Goal: Information Seeking & Learning: Find contact information

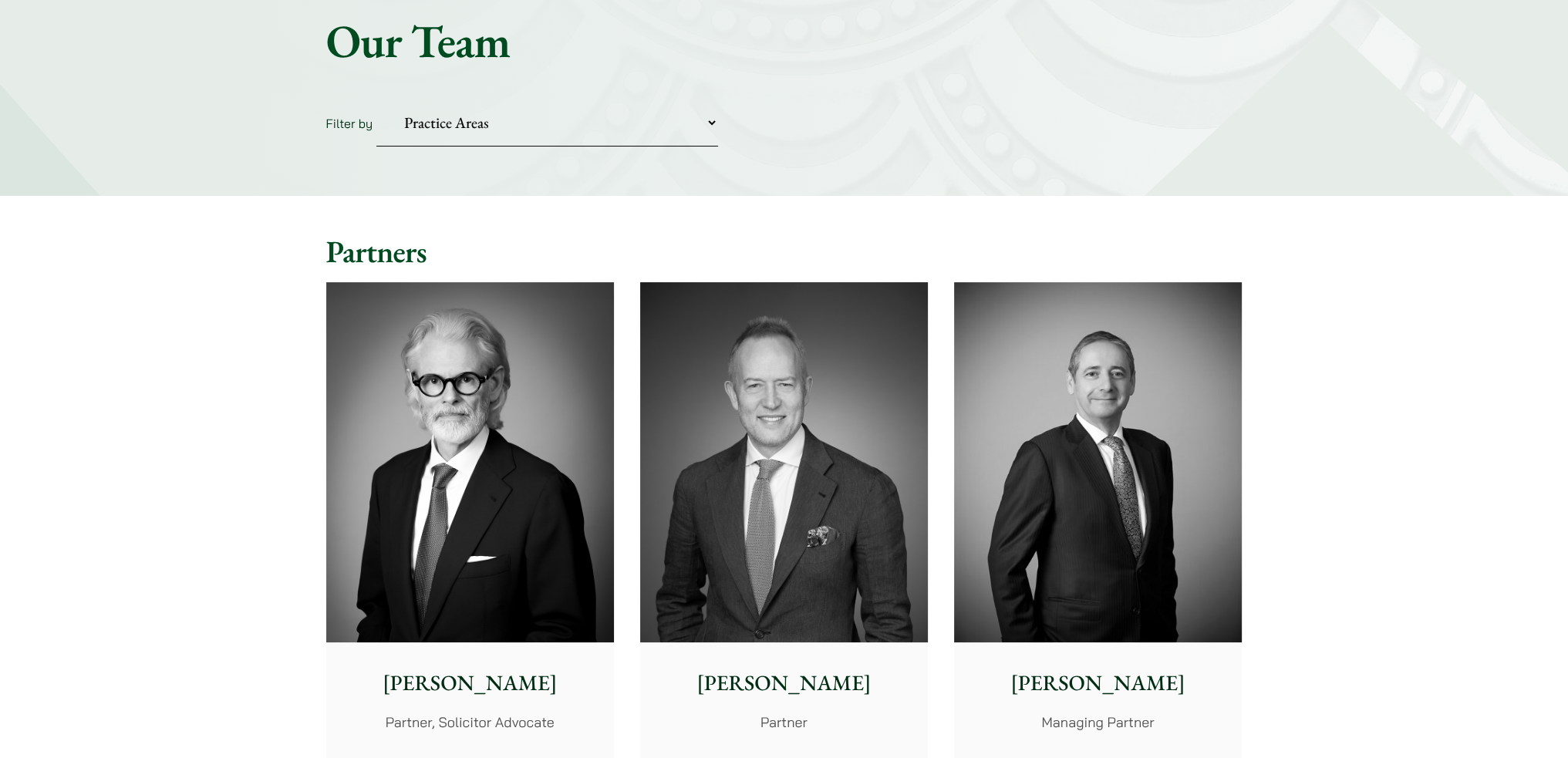
scroll to position [231, 0]
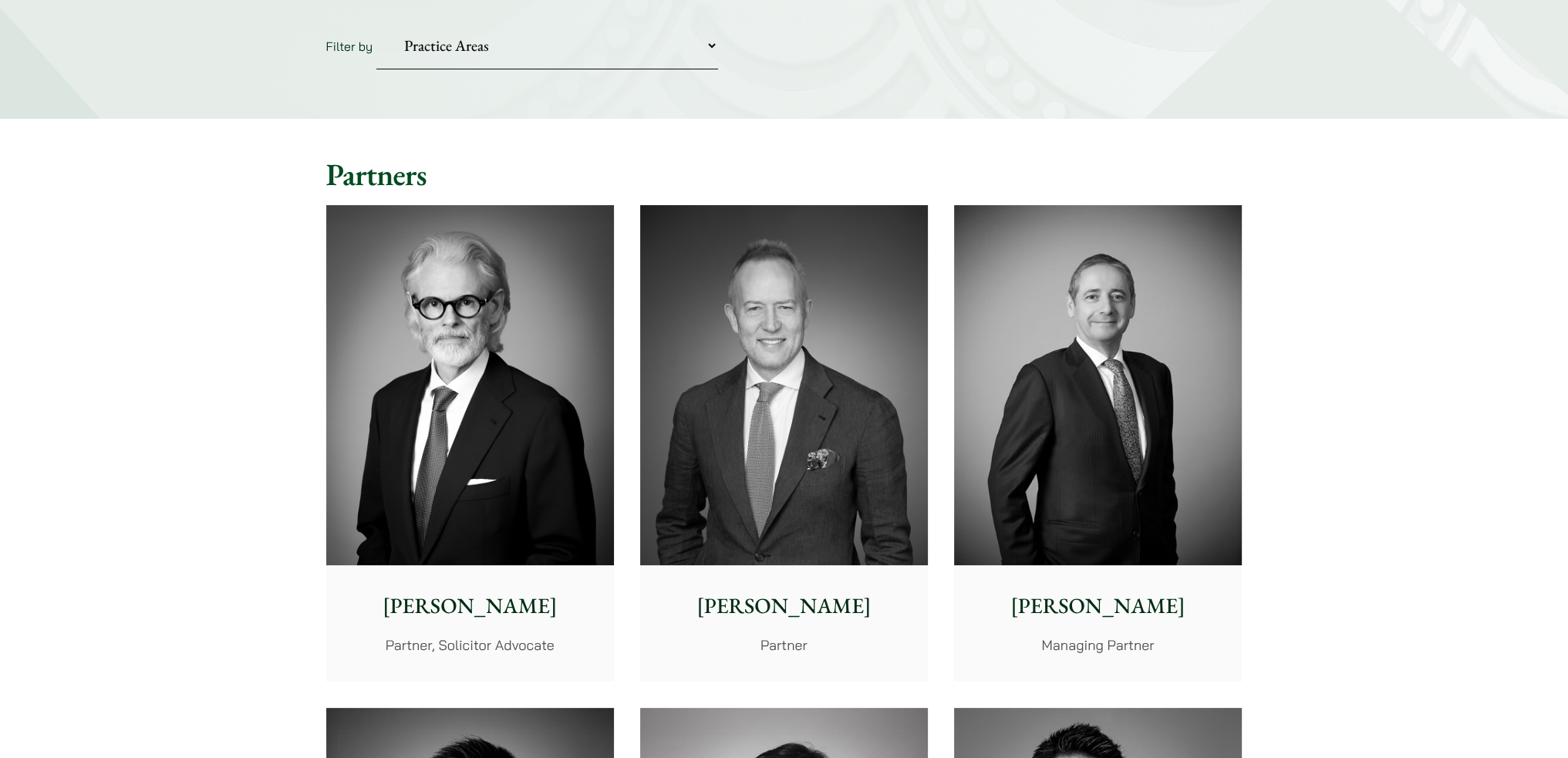
click at [1132, 539] on img at bounding box center [1097, 385] width 288 height 360
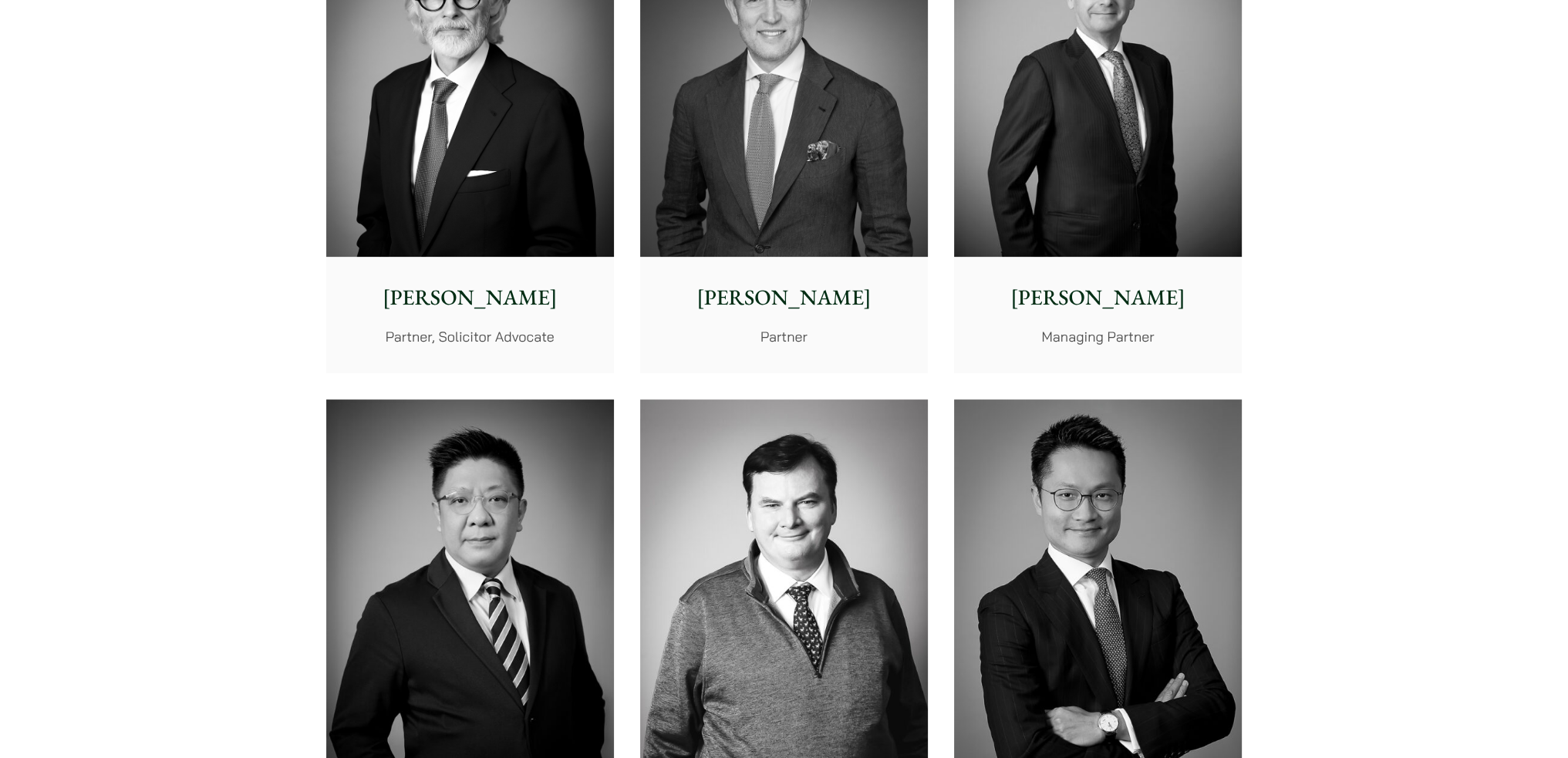
scroll to position [925, 0]
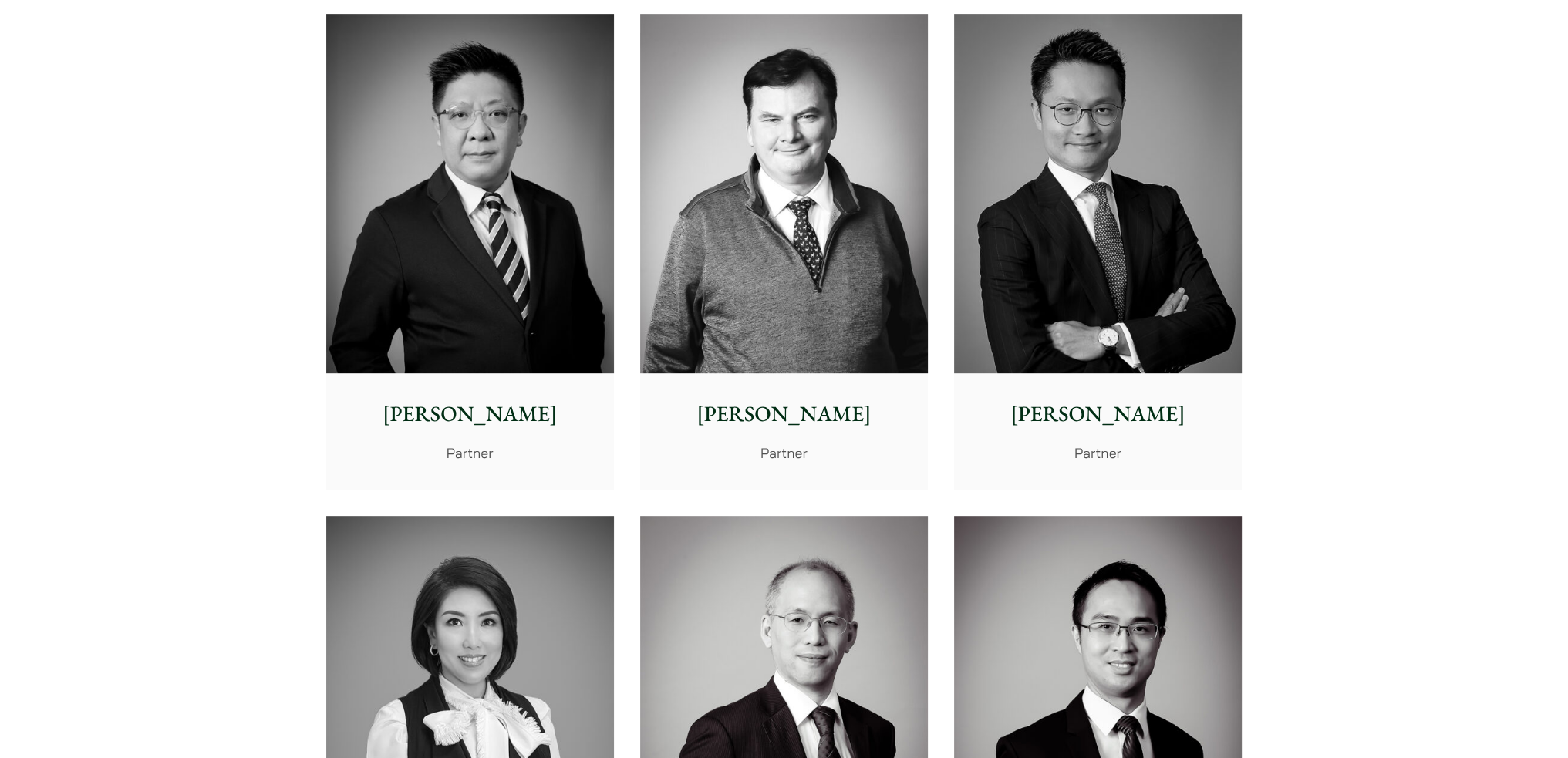
click at [1098, 425] on p "Felix Ng" at bounding box center [1098, 413] width 263 height 32
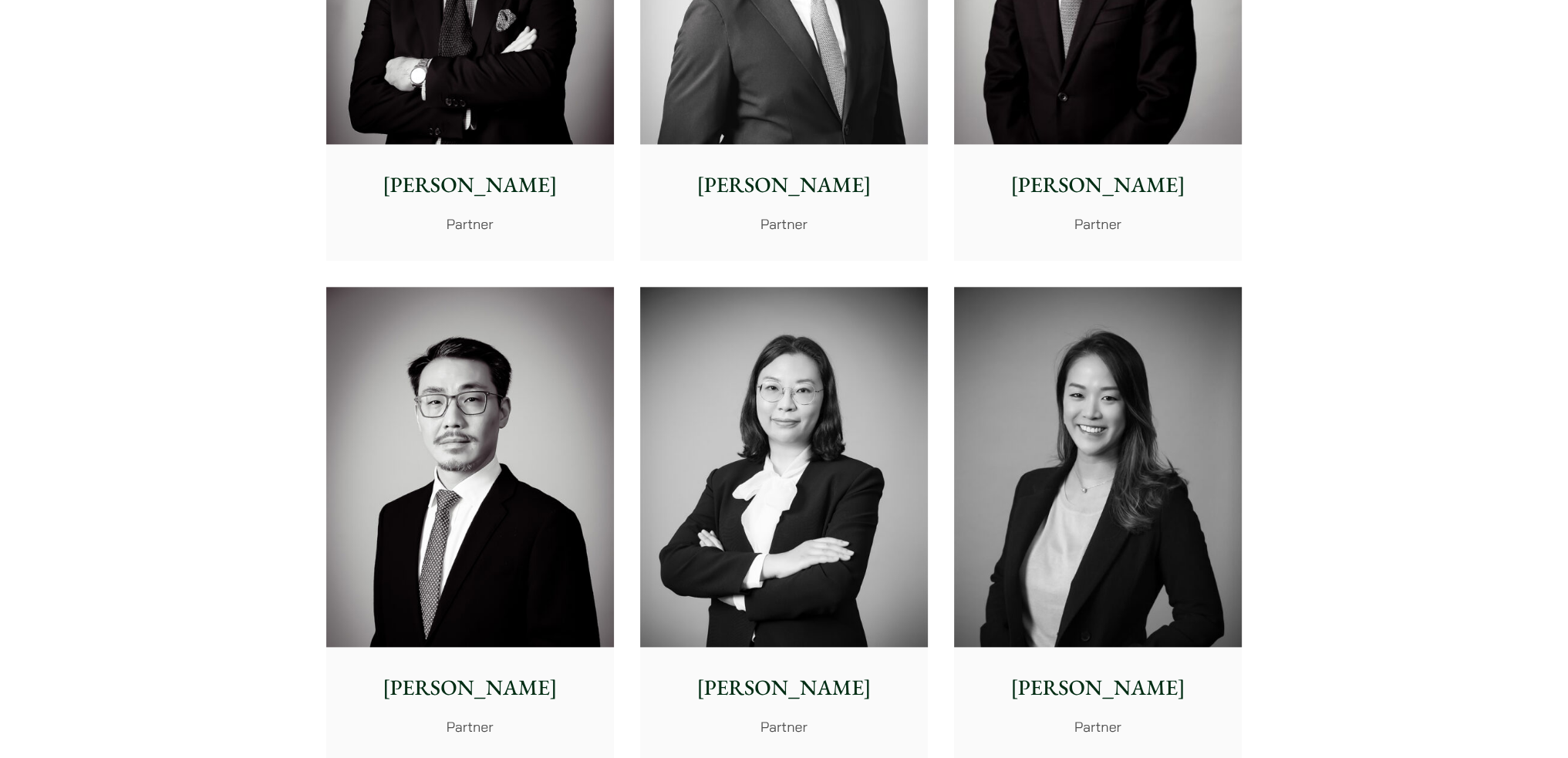
scroll to position [2235, 0]
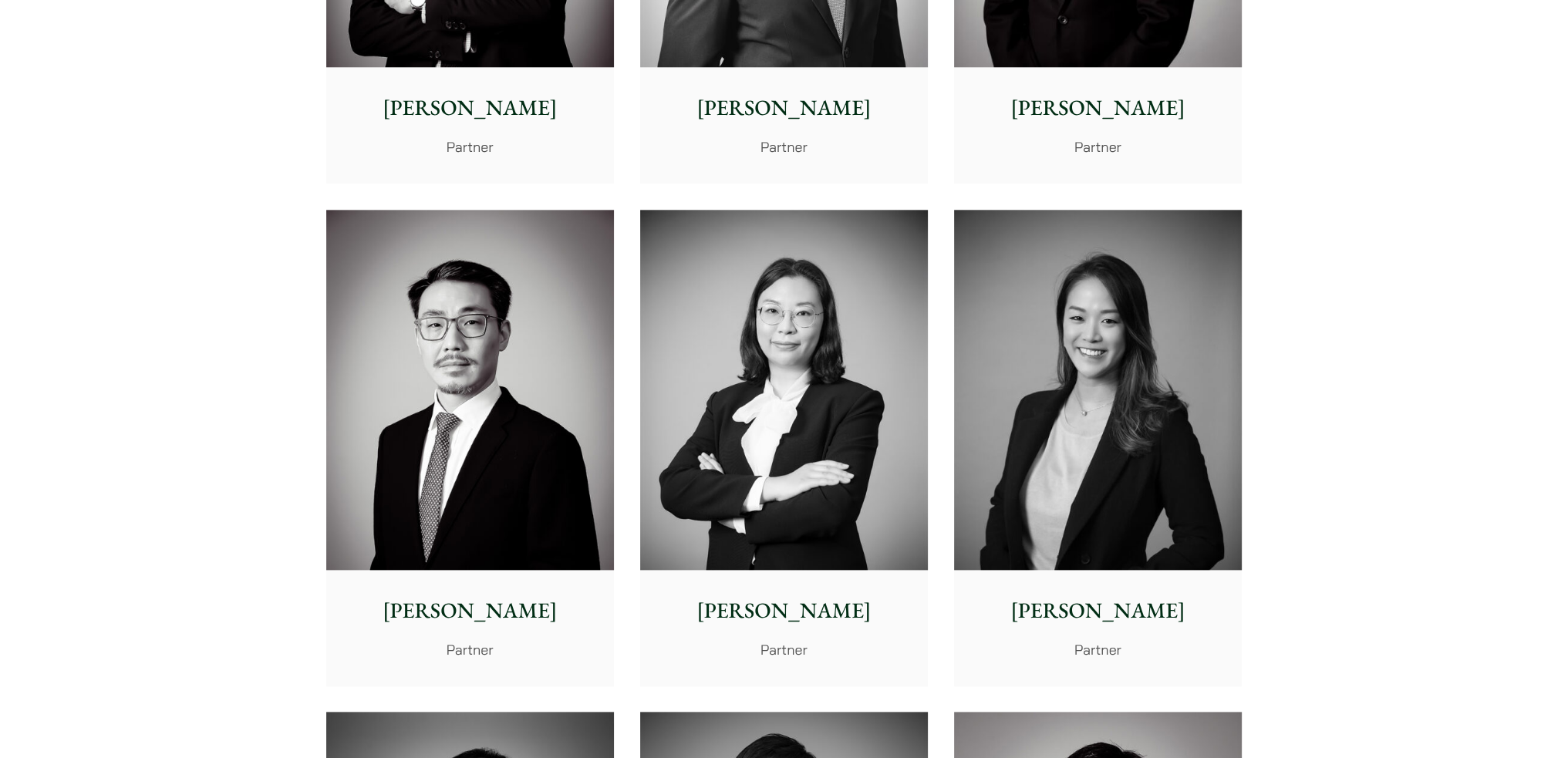
click at [403, 389] on img at bounding box center [470, 390] width 288 height 360
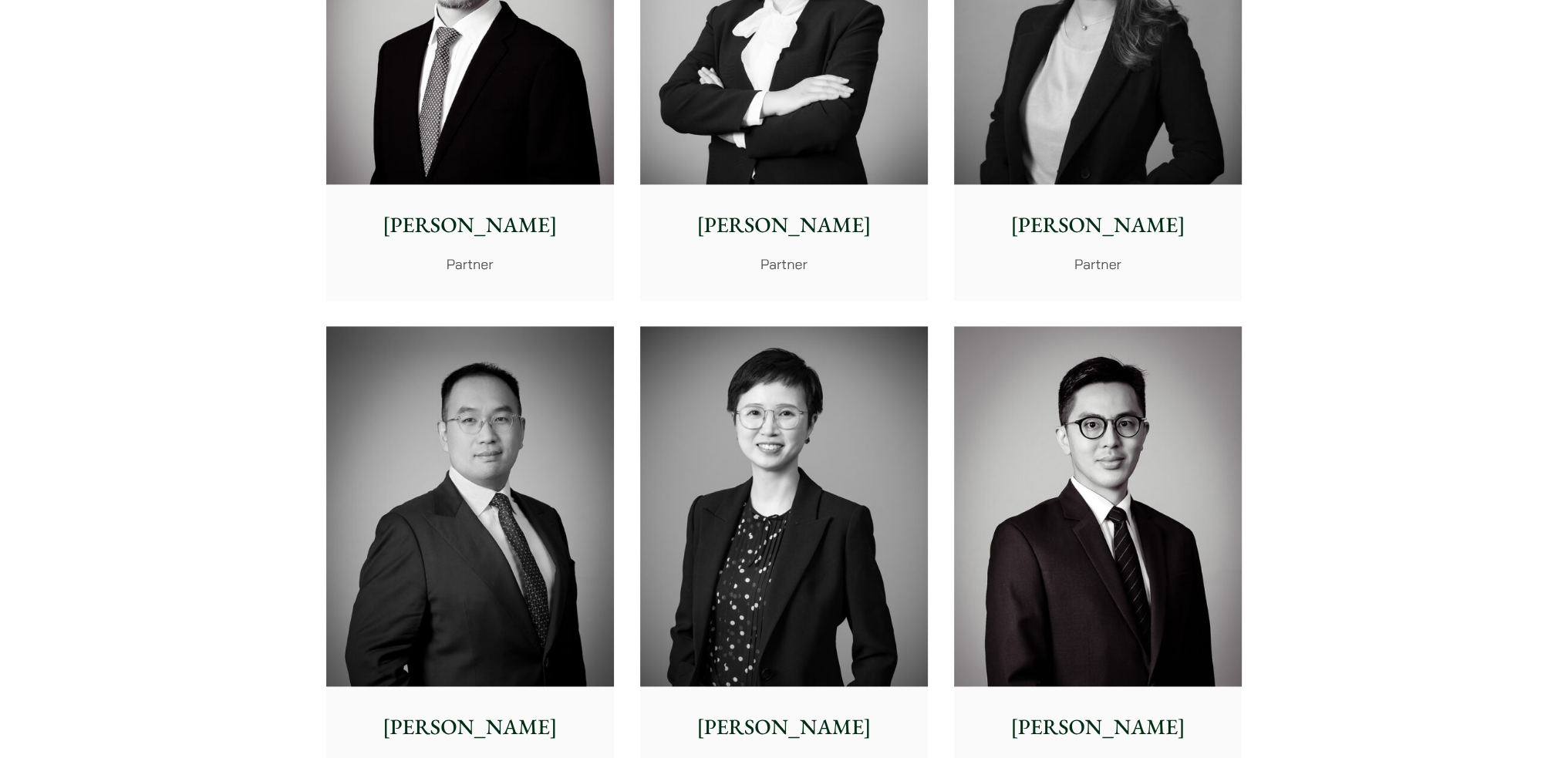
scroll to position [2851, 0]
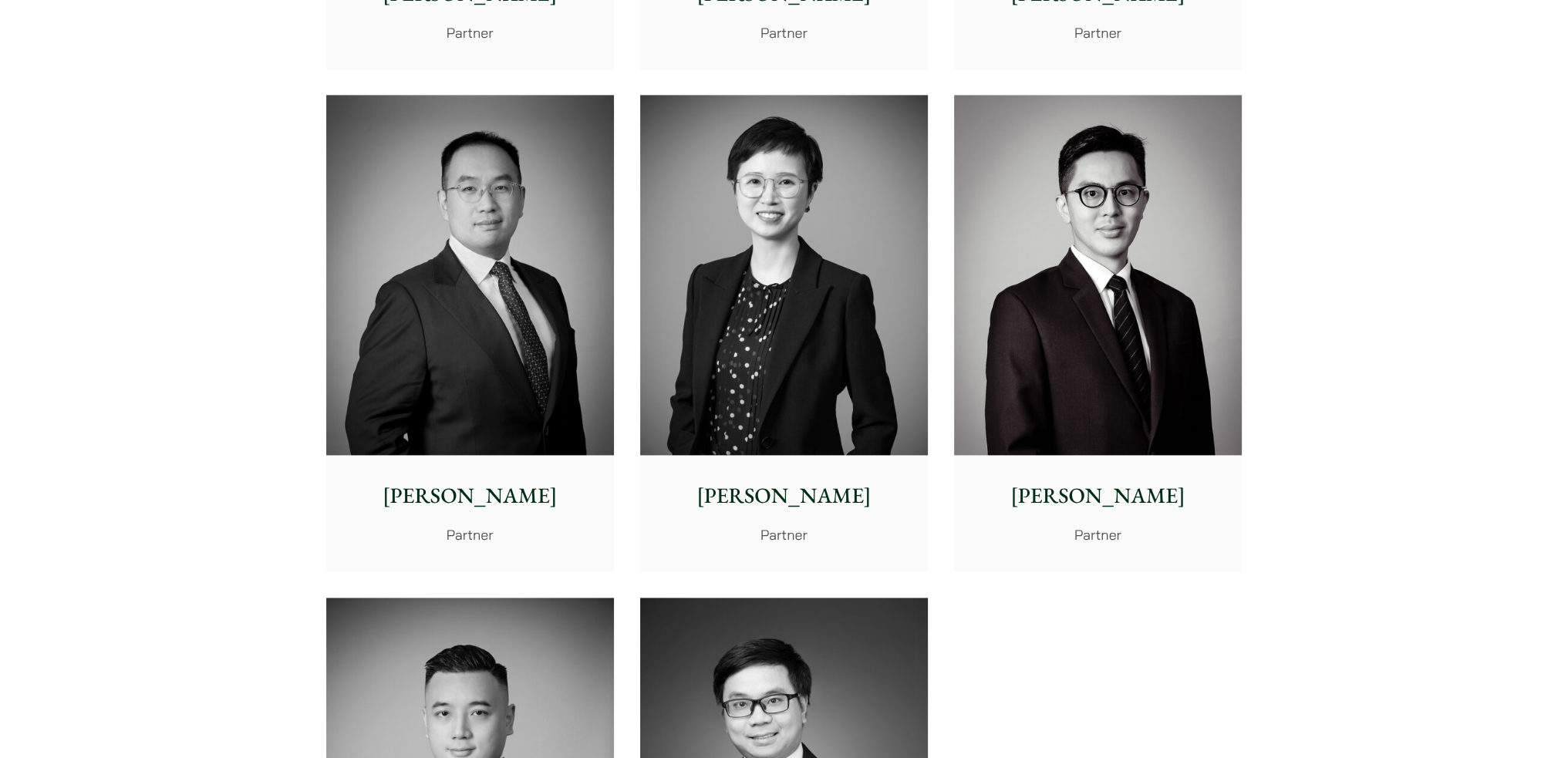
click at [789, 431] on img at bounding box center [784, 275] width 288 height 360
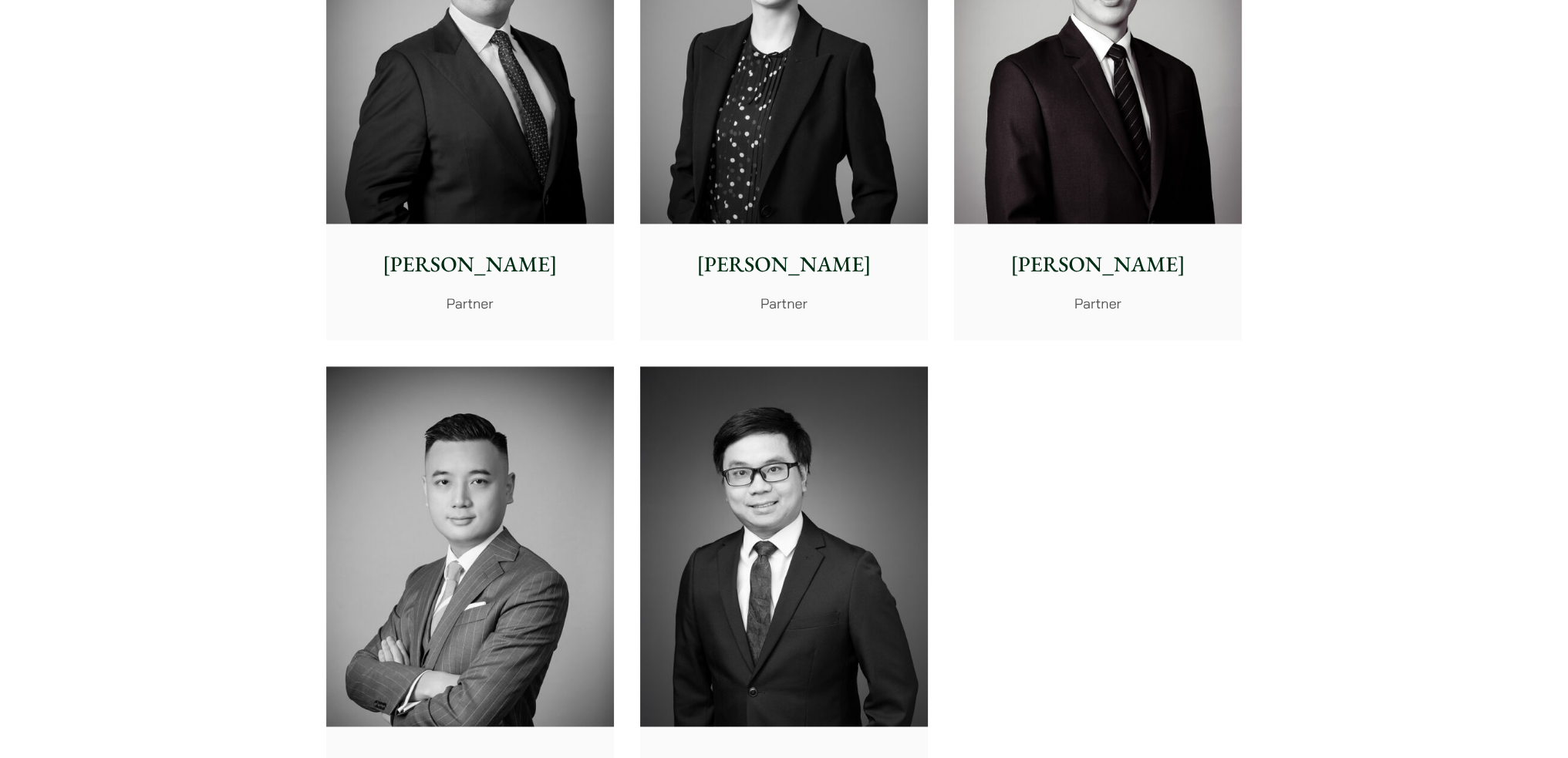
scroll to position [3314, 0]
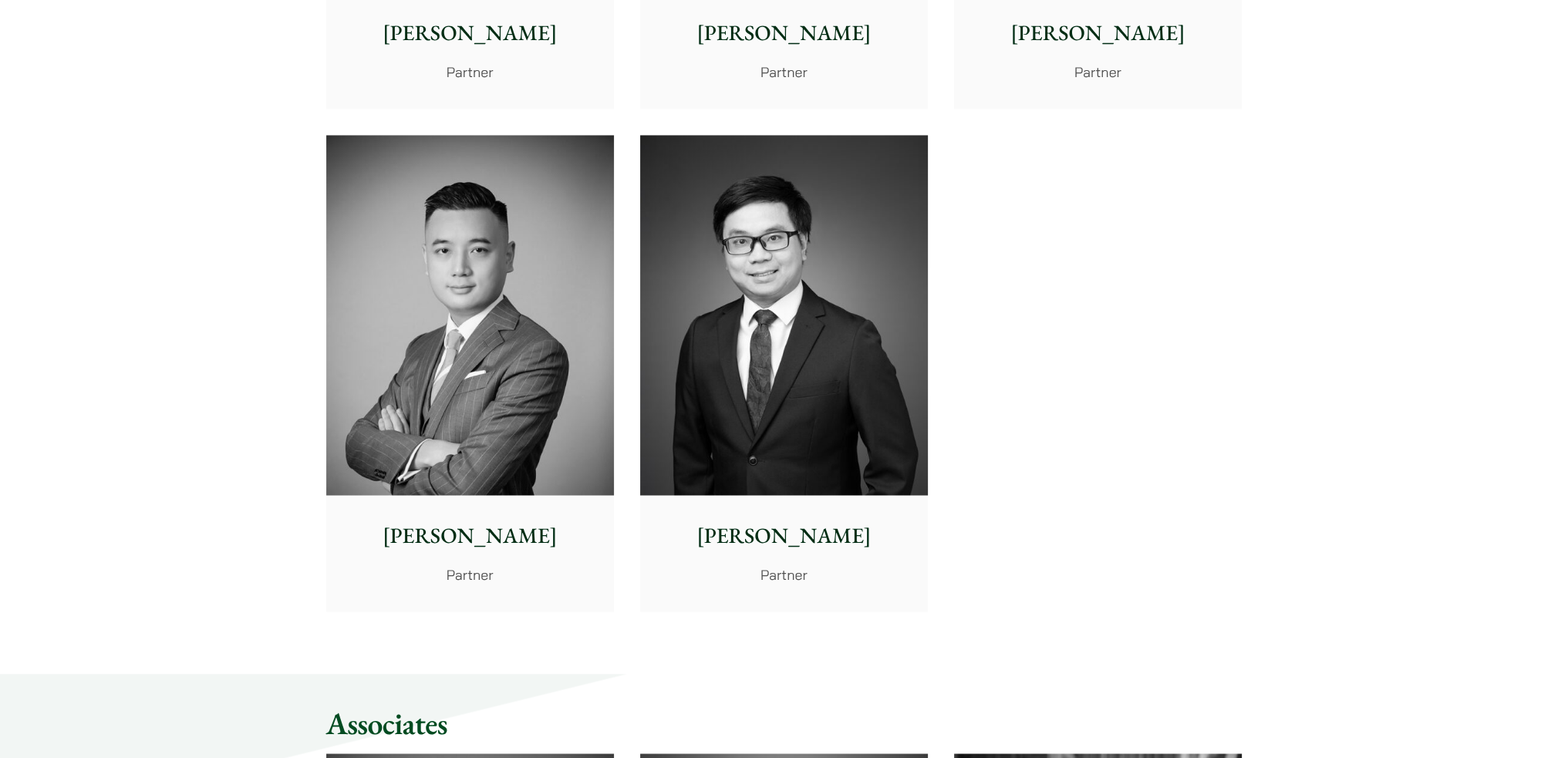
click at [512, 498] on div "Timothy Wan Partner" at bounding box center [470, 552] width 288 height 115
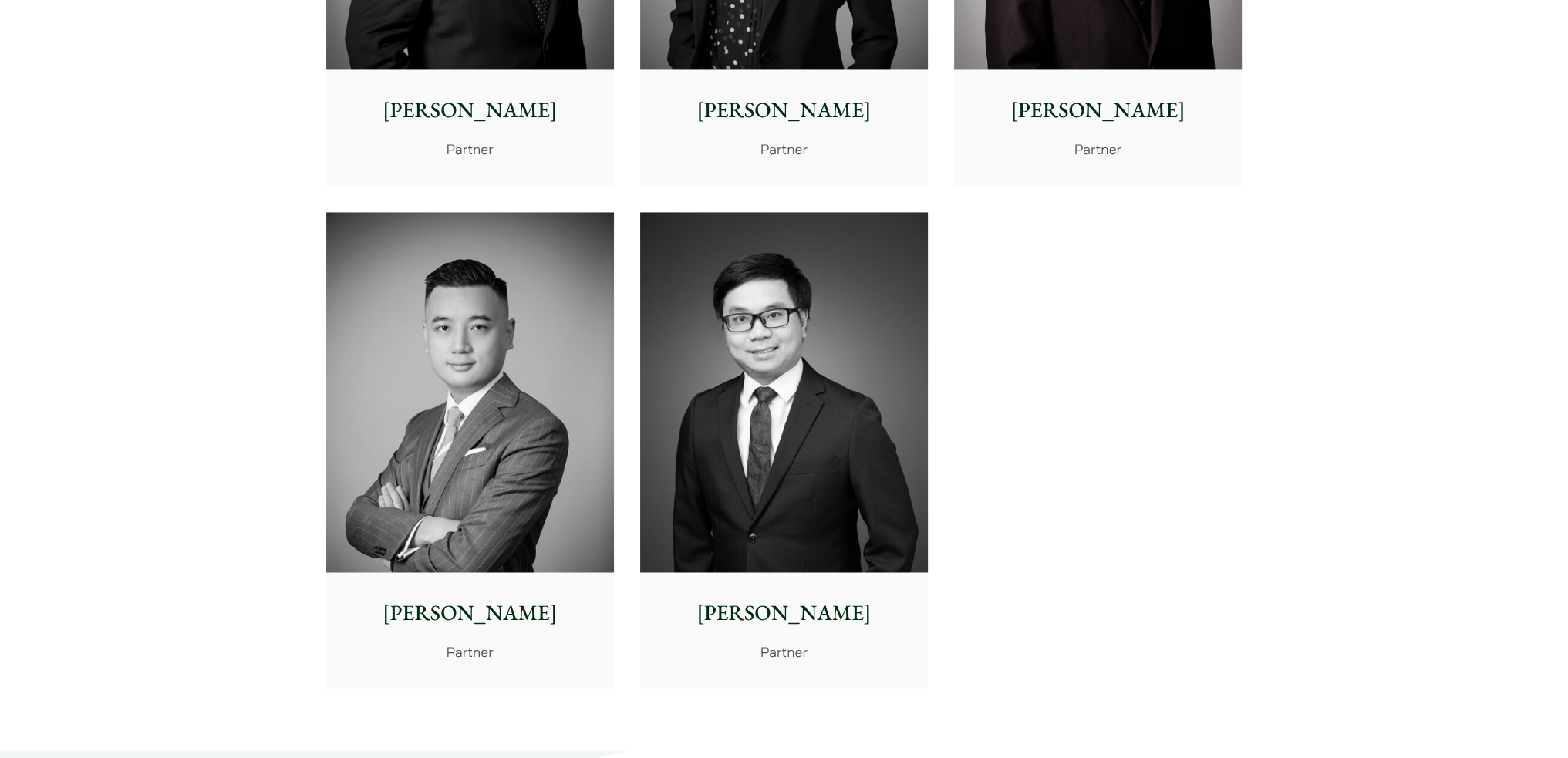
scroll to position [3083, 0]
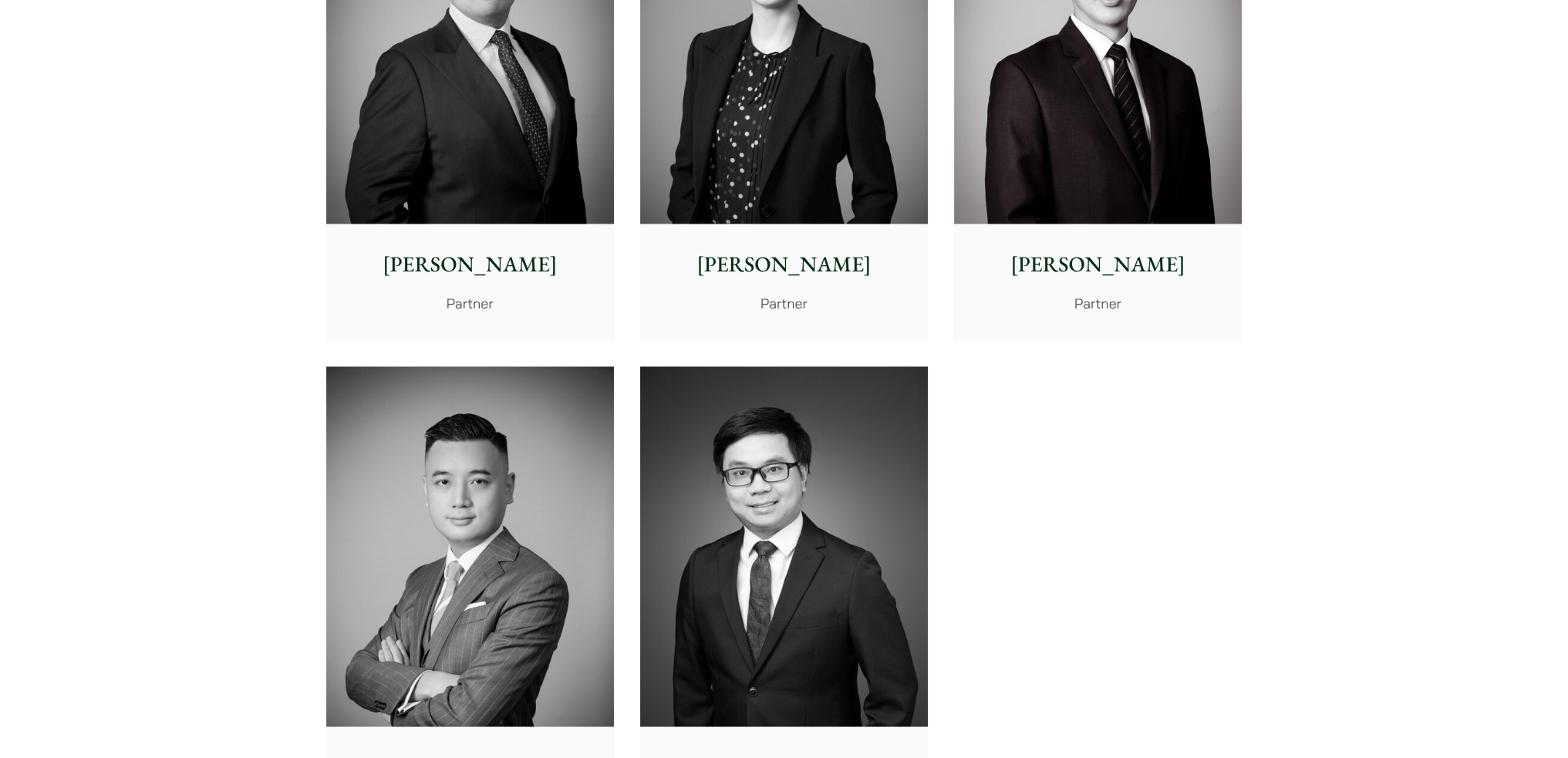
click at [463, 185] on img at bounding box center [470, 43] width 288 height 360
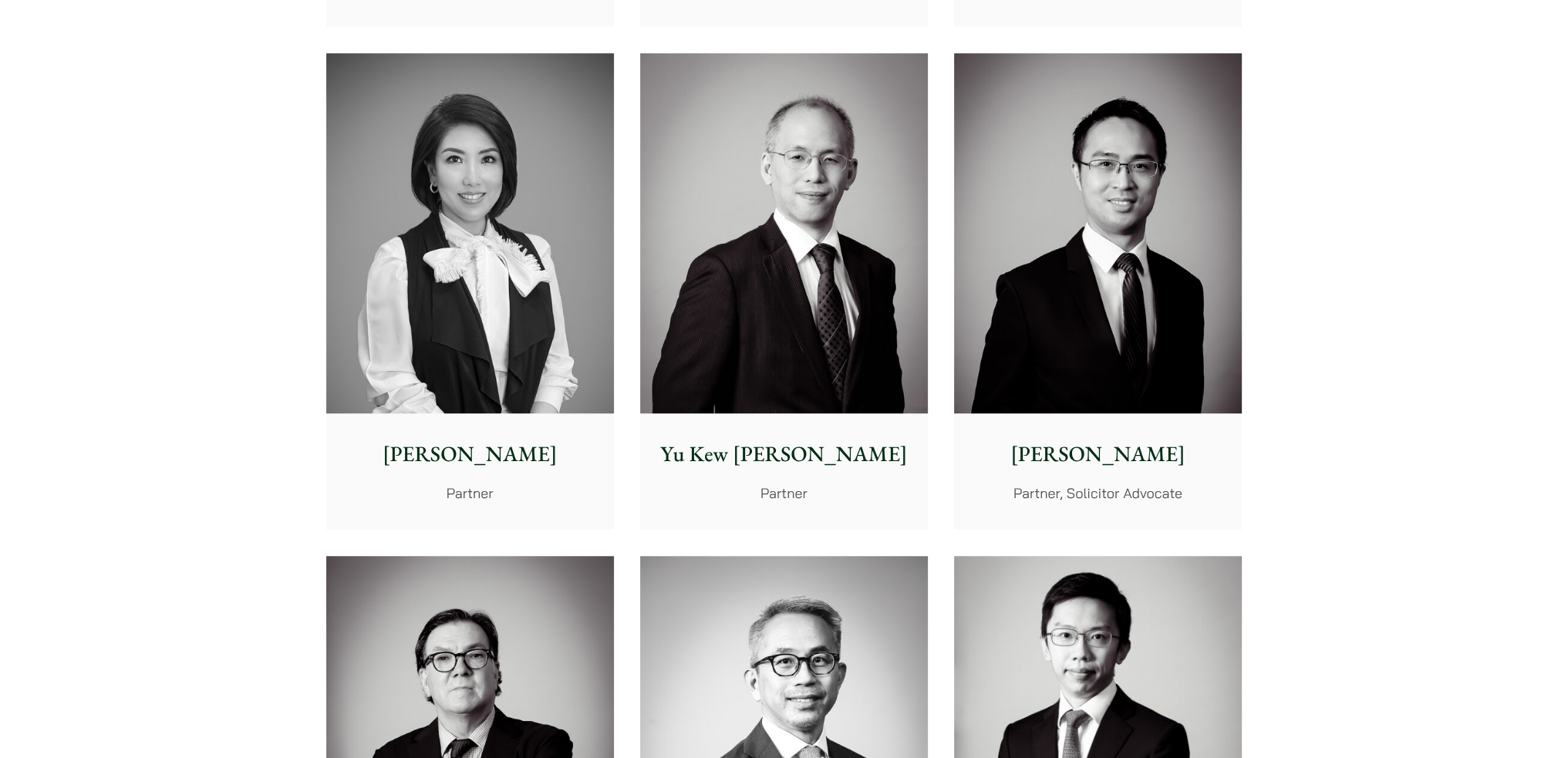
scroll to position [1156, 0]
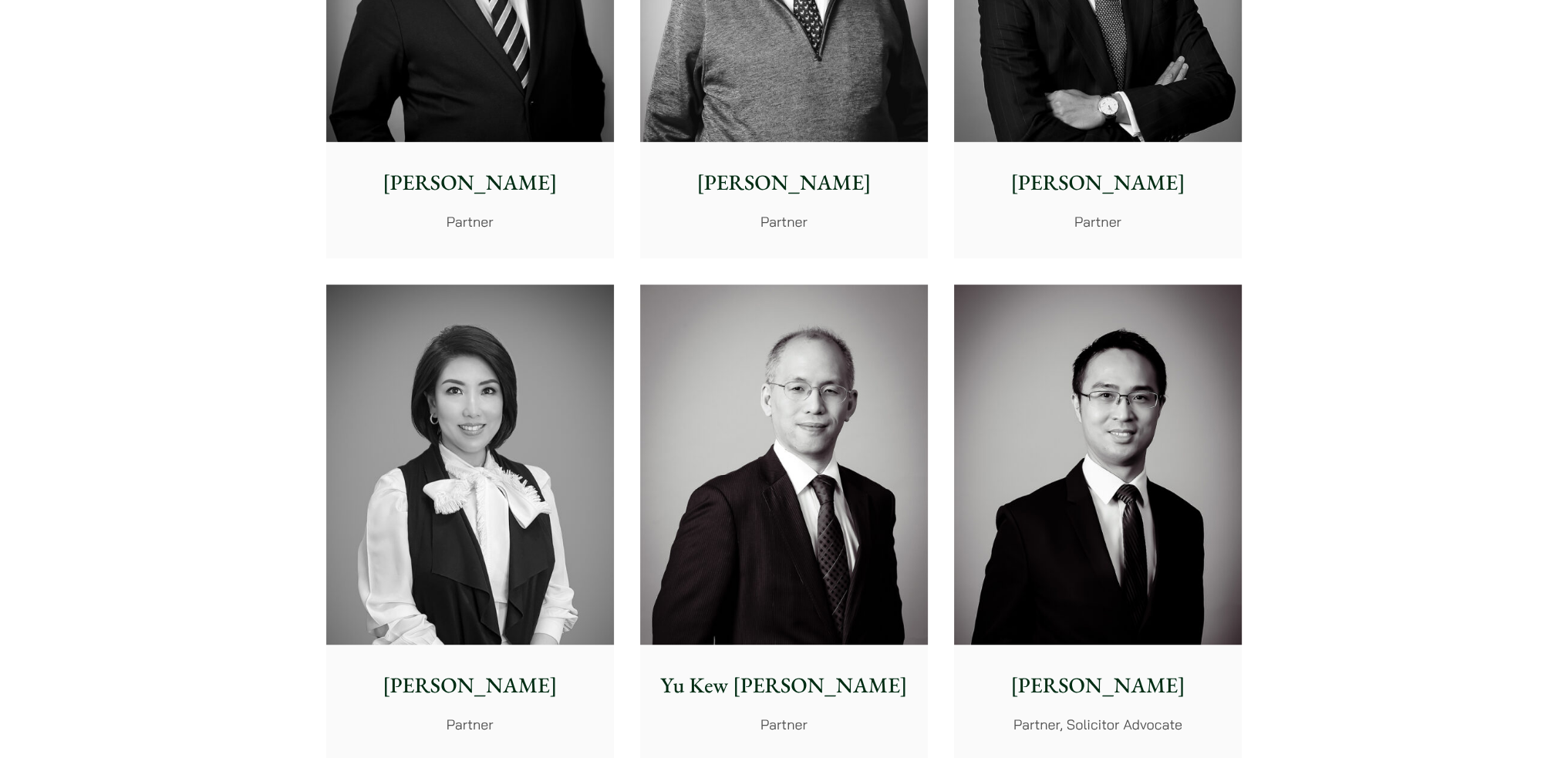
click at [506, 456] on img at bounding box center [470, 464] width 288 height 360
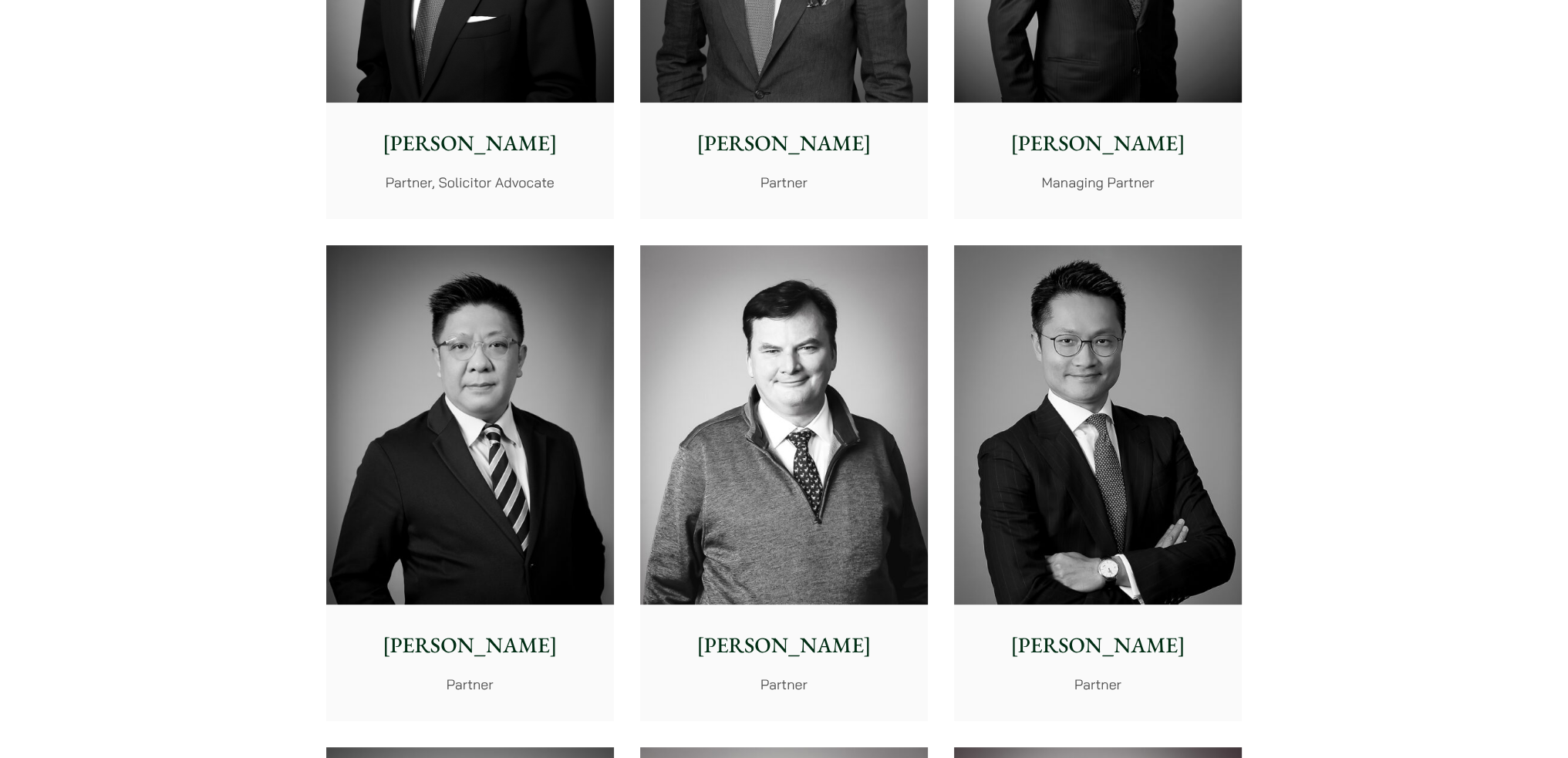
scroll to position [385, 0]
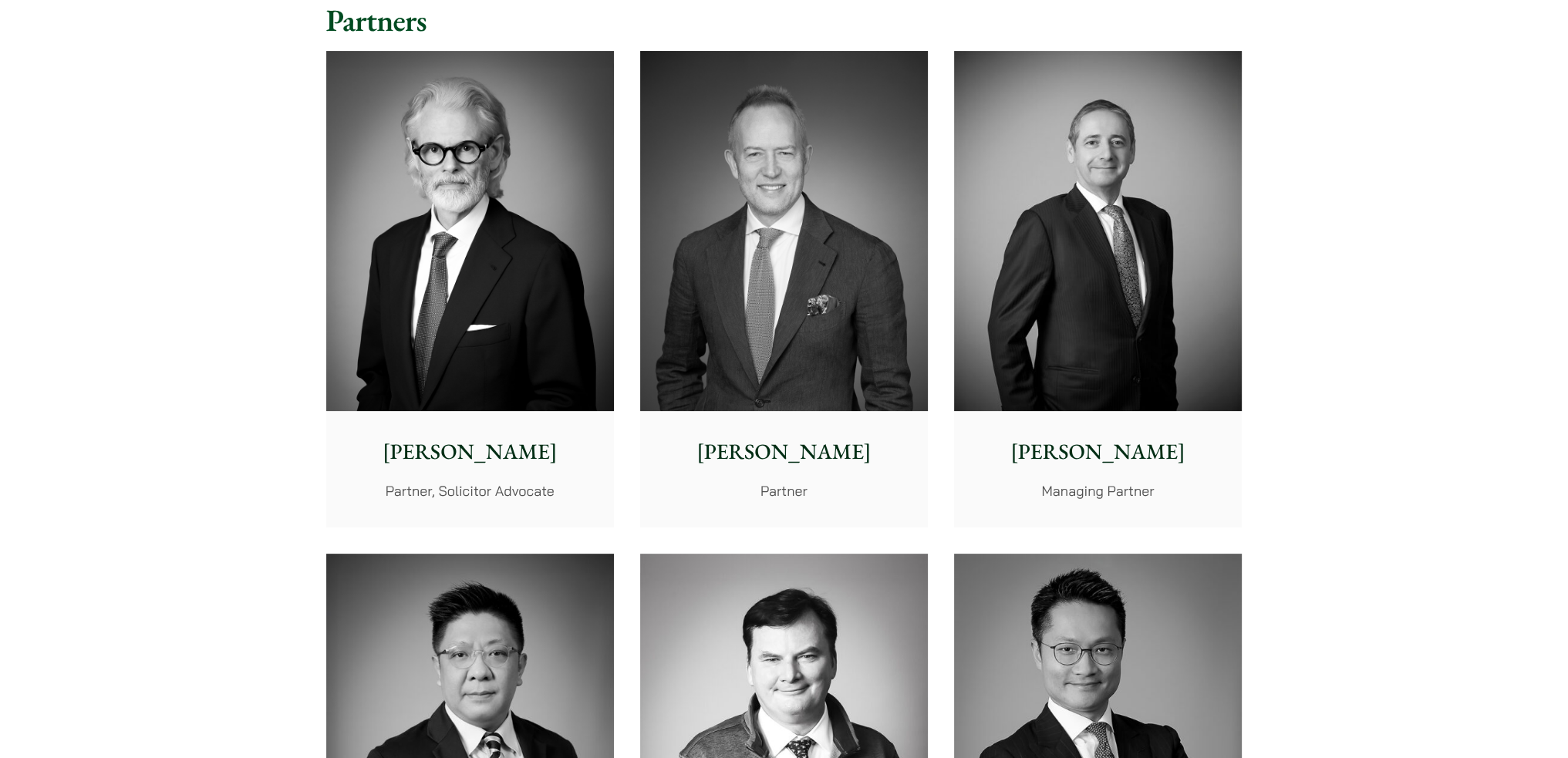
click at [597, 335] on img at bounding box center [470, 231] width 288 height 360
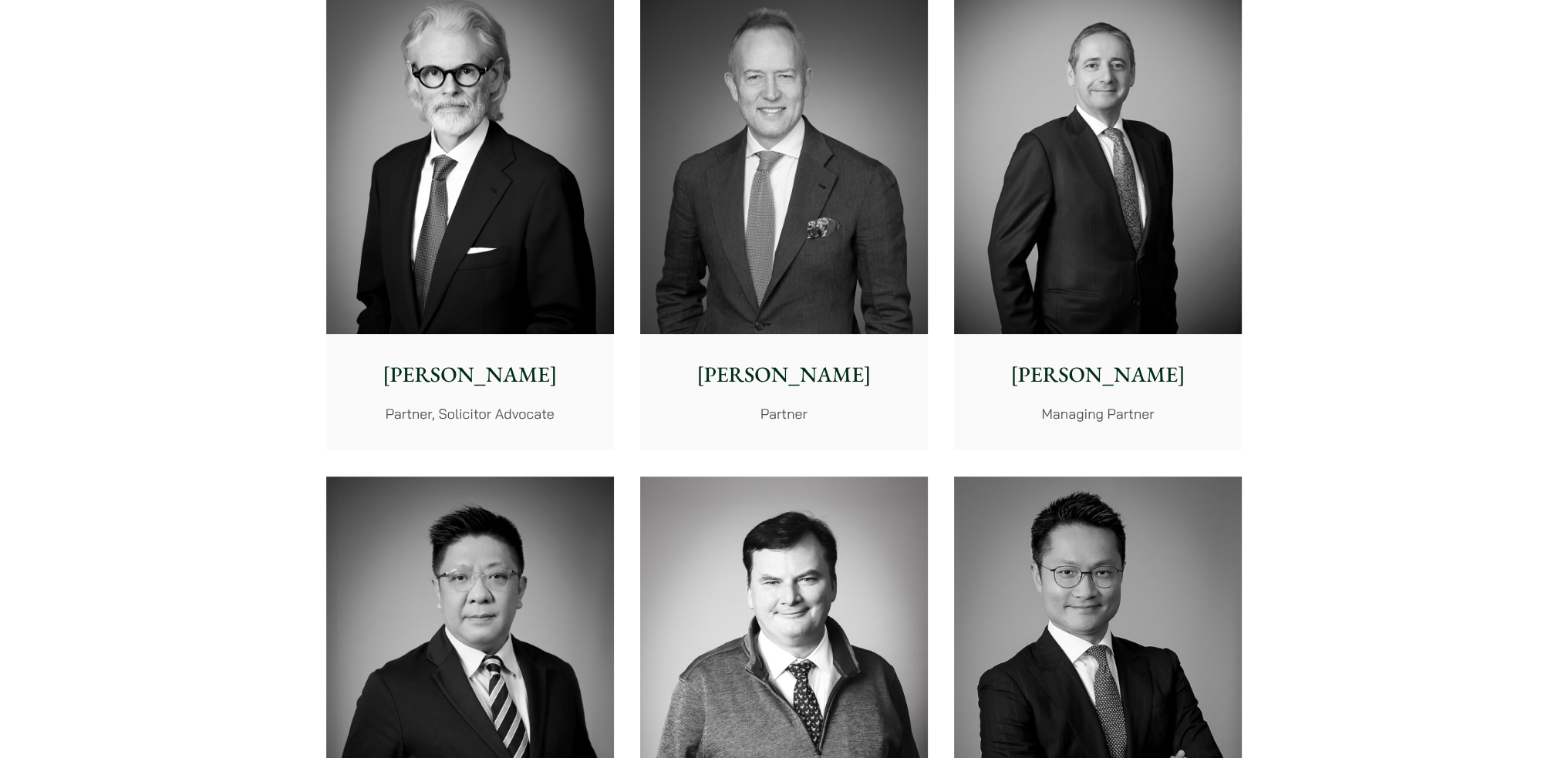
scroll to position [617, 0]
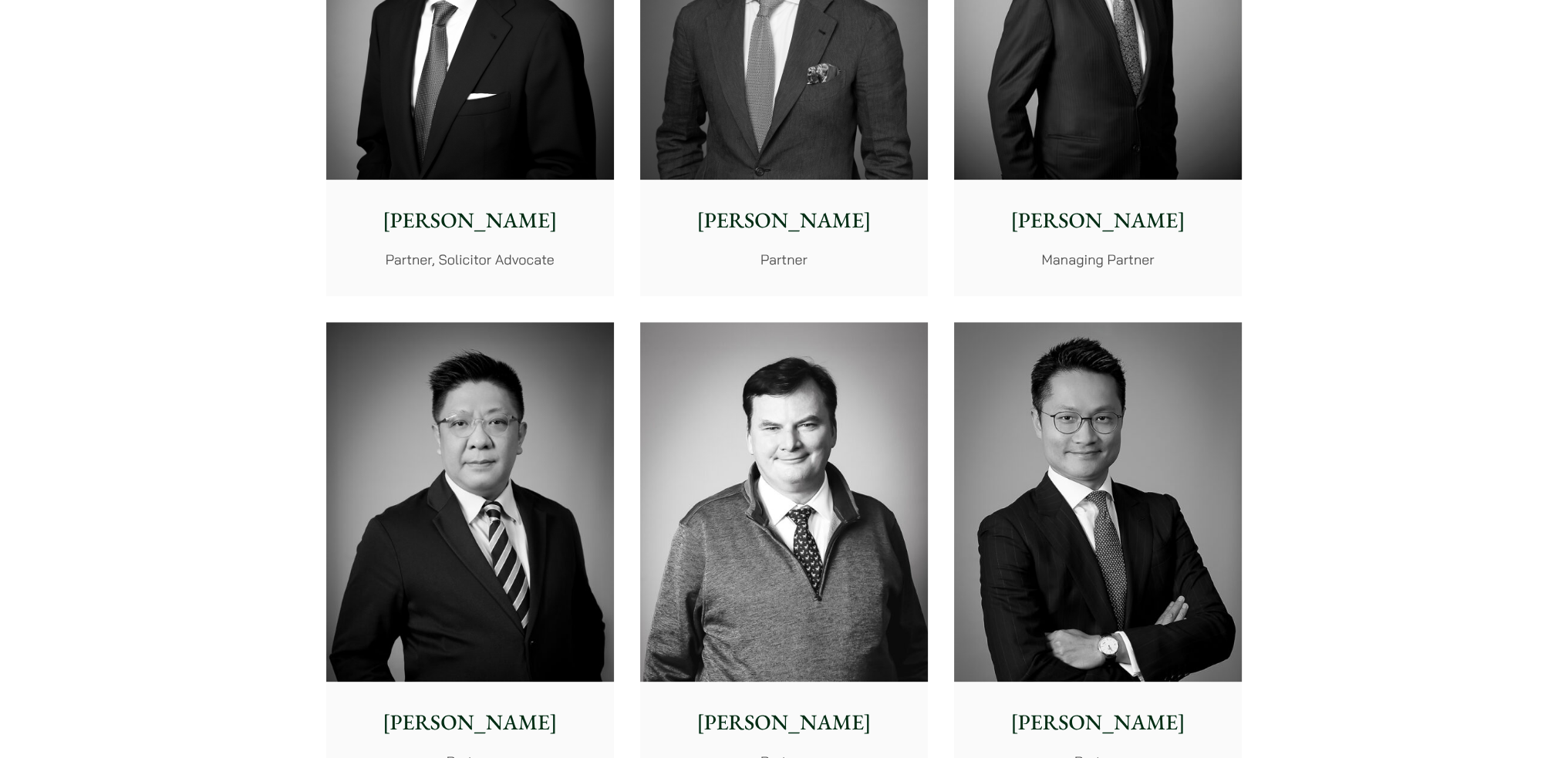
click at [800, 106] on img at bounding box center [784, -1] width 288 height 360
click at [589, 575] on img at bounding box center [470, 502] width 288 height 360
click at [801, 396] on img at bounding box center [784, 502] width 288 height 360
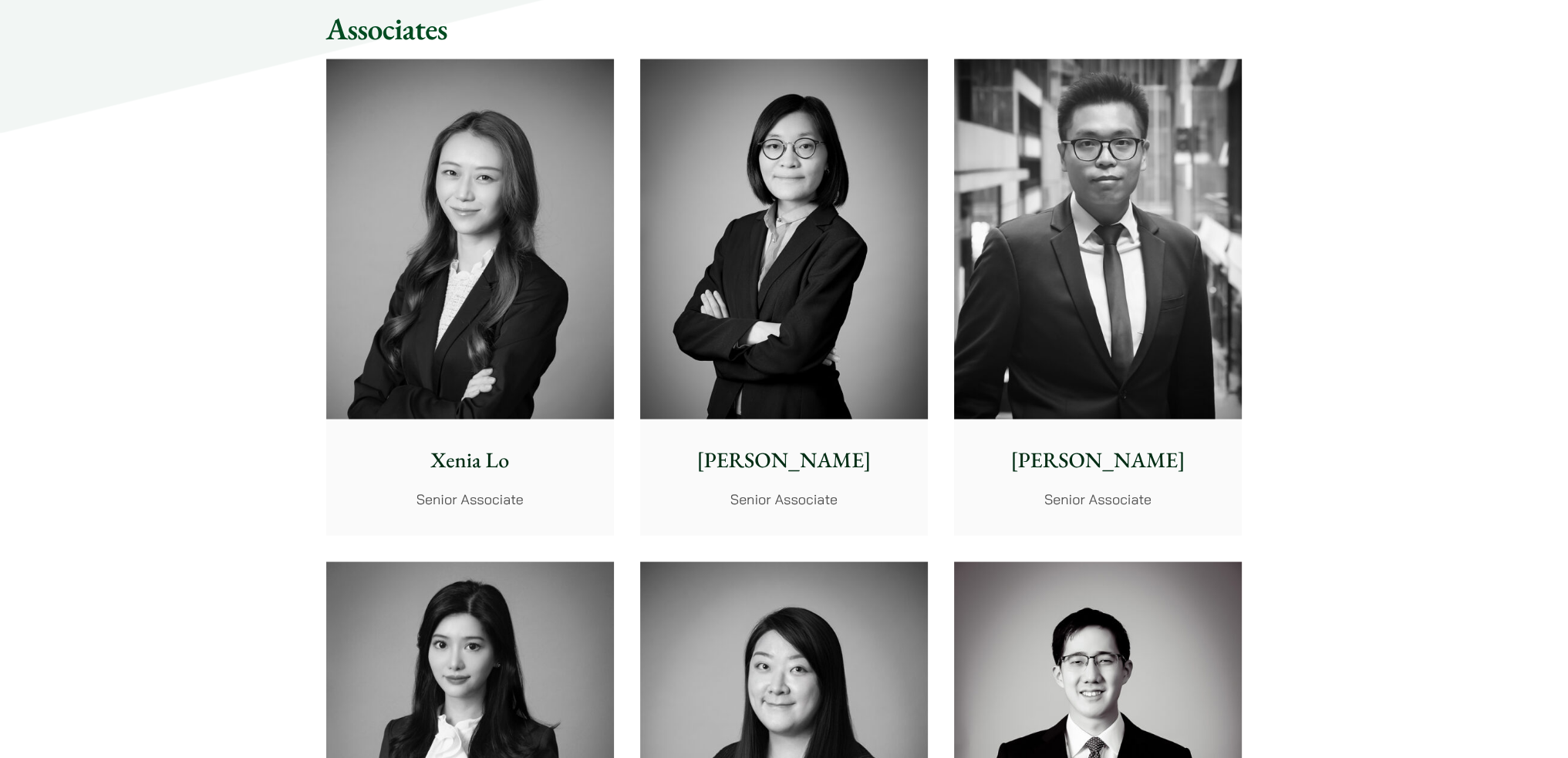
scroll to position [4587, 0]
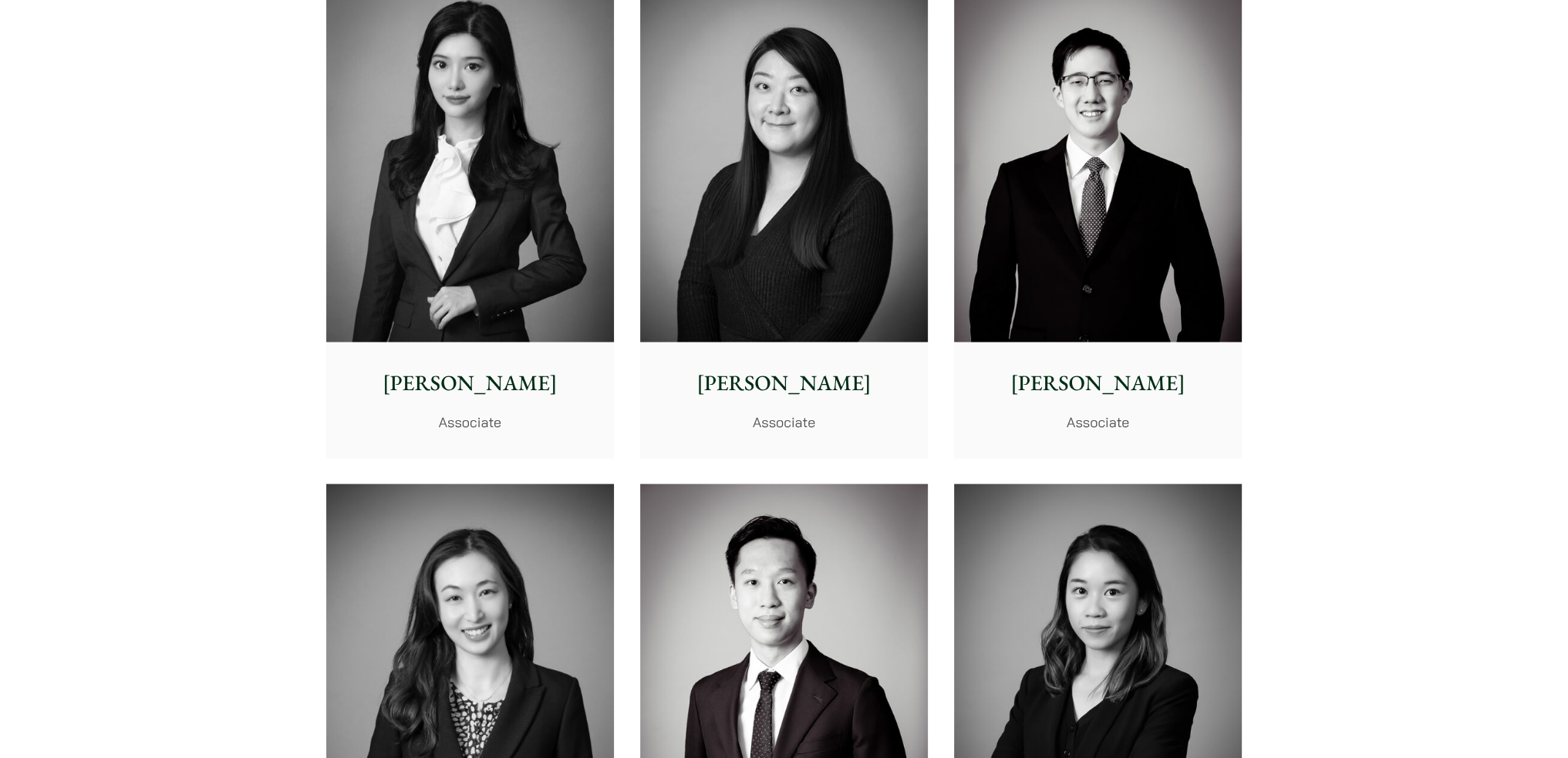
click at [438, 277] on img at bounding box center [470, 162] width 288 height 360
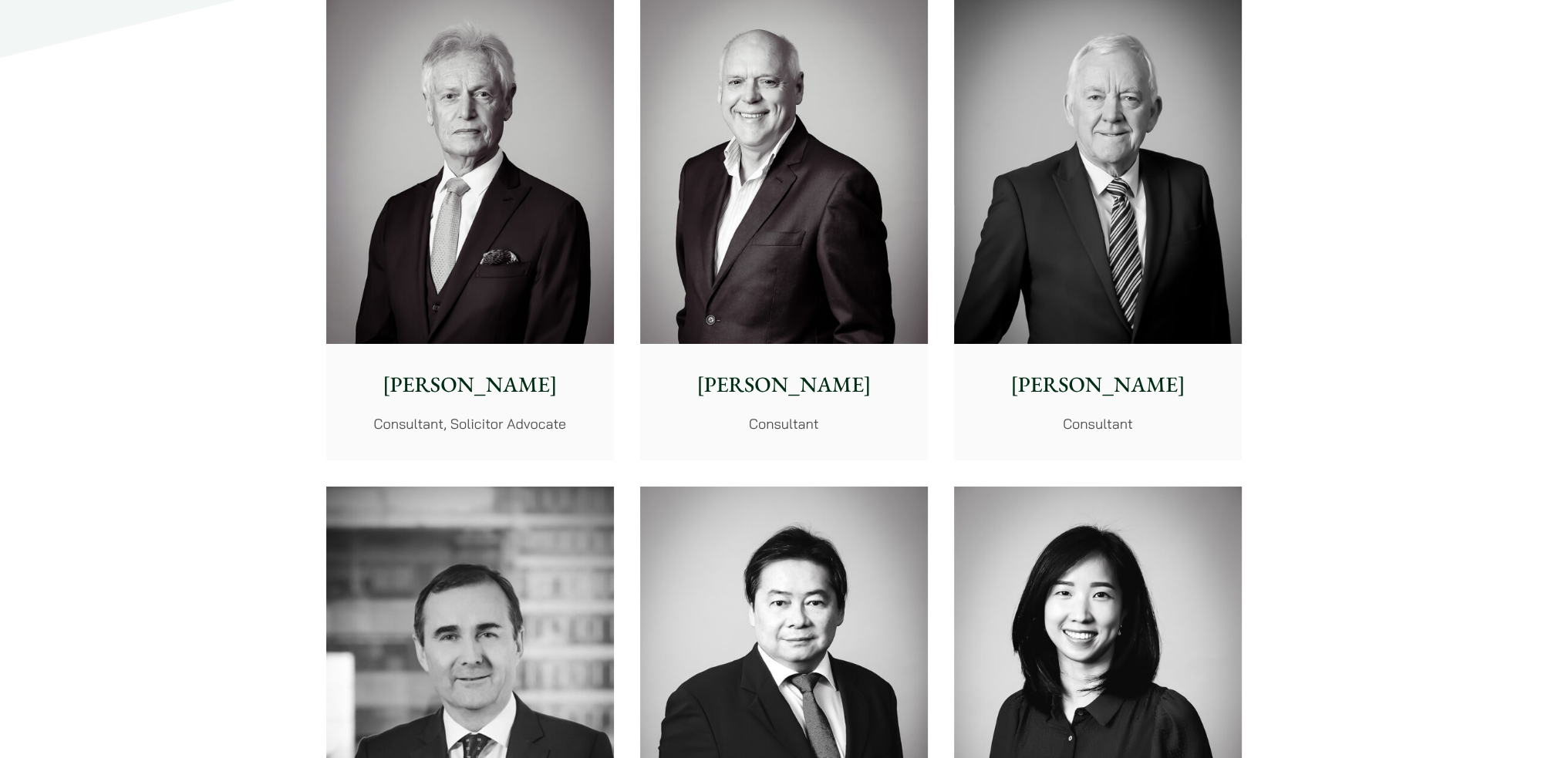
click at [478, 263] on img at bounding box center [470, 164] width 288 height 360
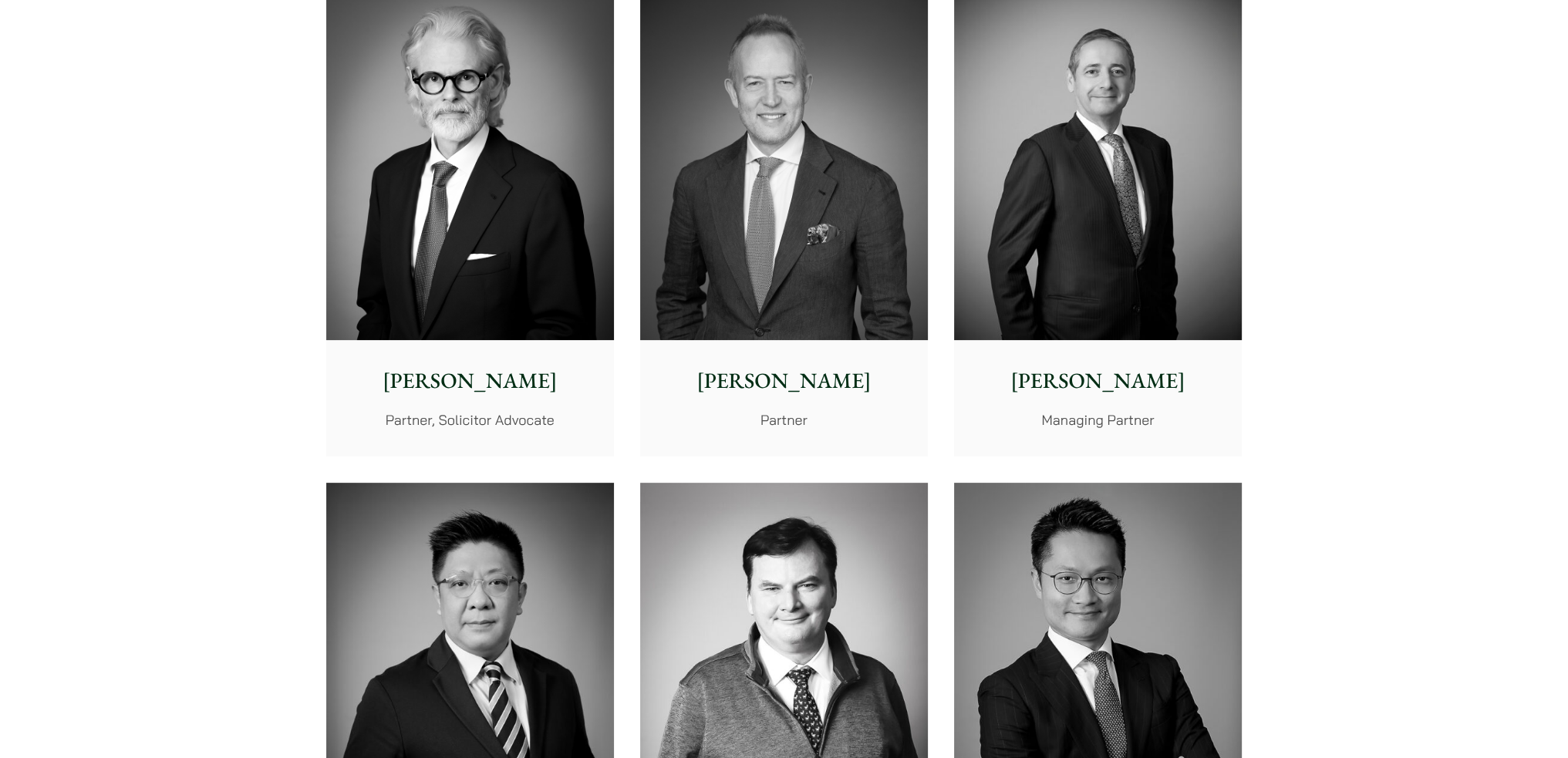
scroll to position [5591, 0]
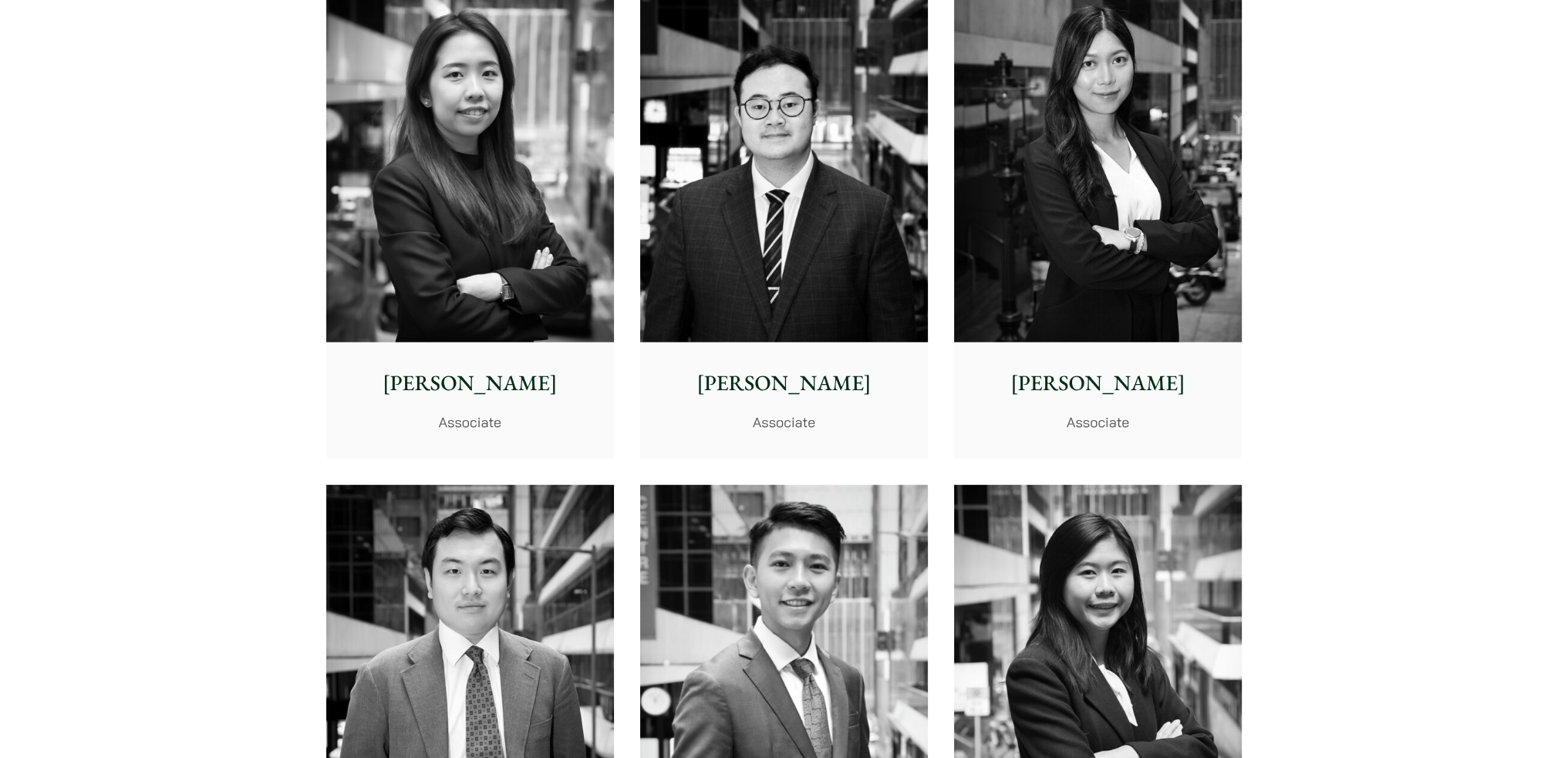
click at [1146, 238] on img at bounding box center [1097, 163] width 288 height 360
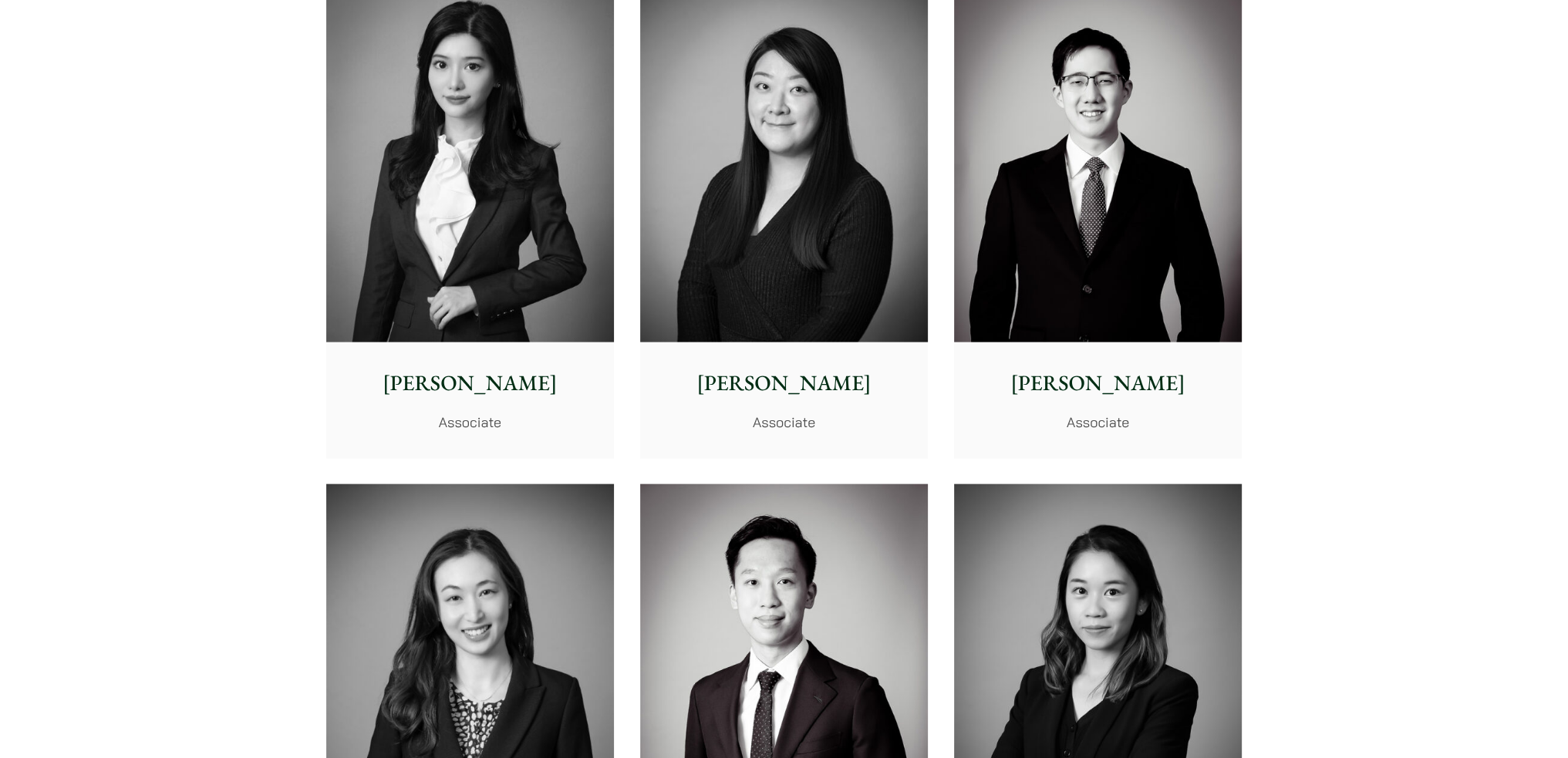
click at [848, 312] on img at bounding box center [784, 162] width 288 height 360
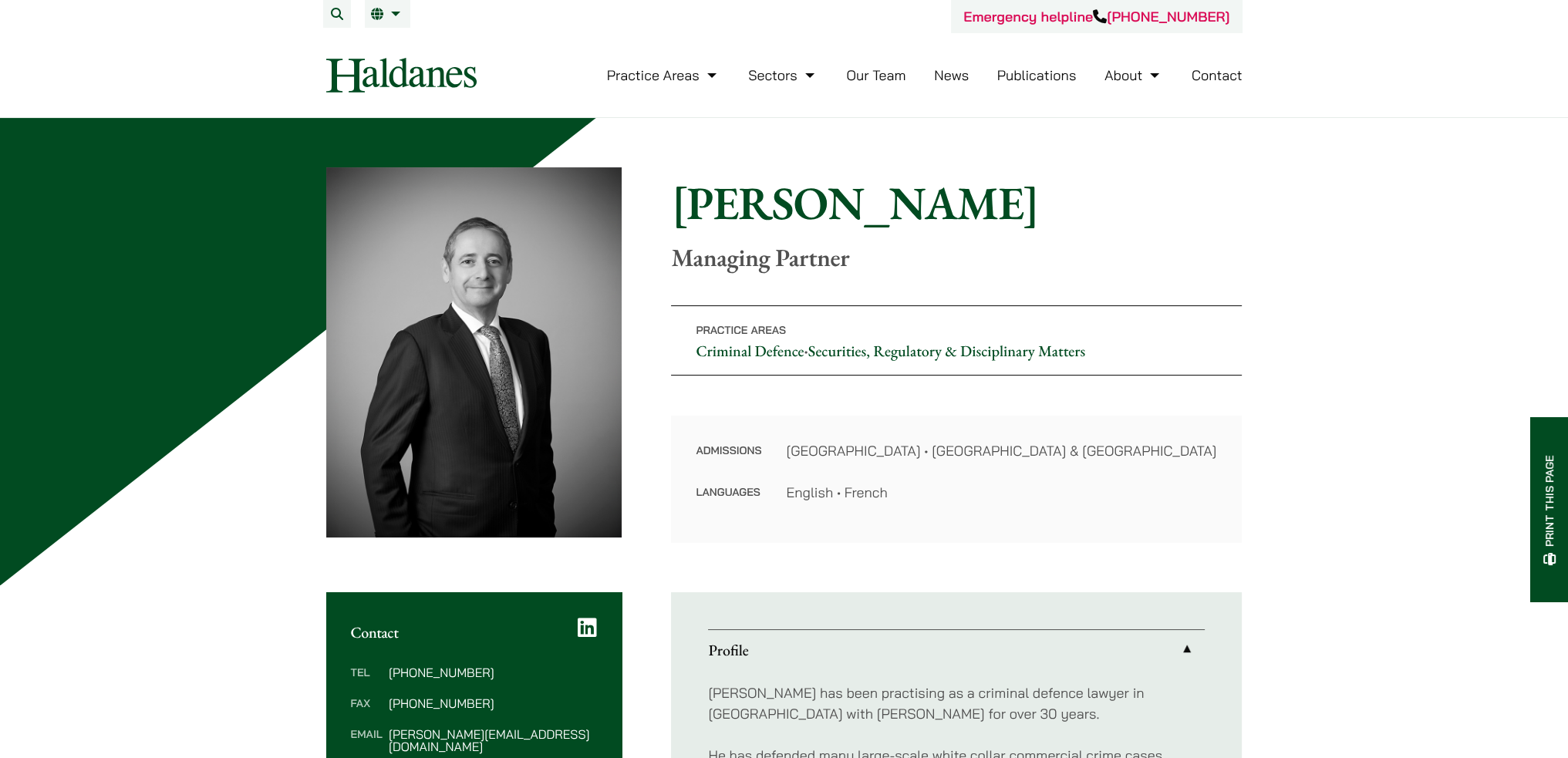
scroll to position [231, 0]
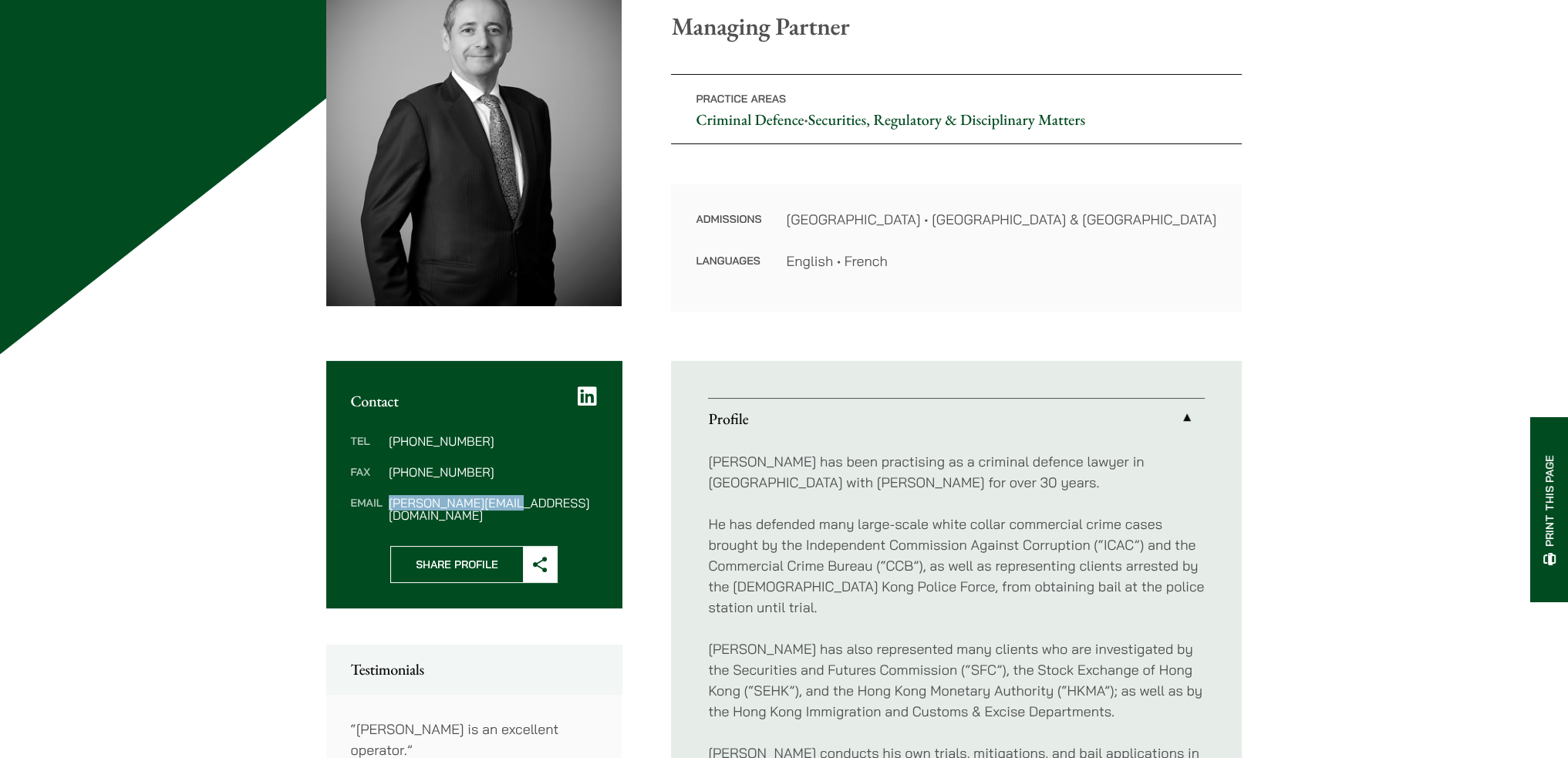
drag, startPoint x: 525, startPoint y: 504, endPoint x: 390, endPoint y: 503, distance: 135.0
click at [390, 503] on dd "powner@haldanes.com" at bounding box center [493, 509] width 208 height 25
copy dd "powner@haldanes.com"
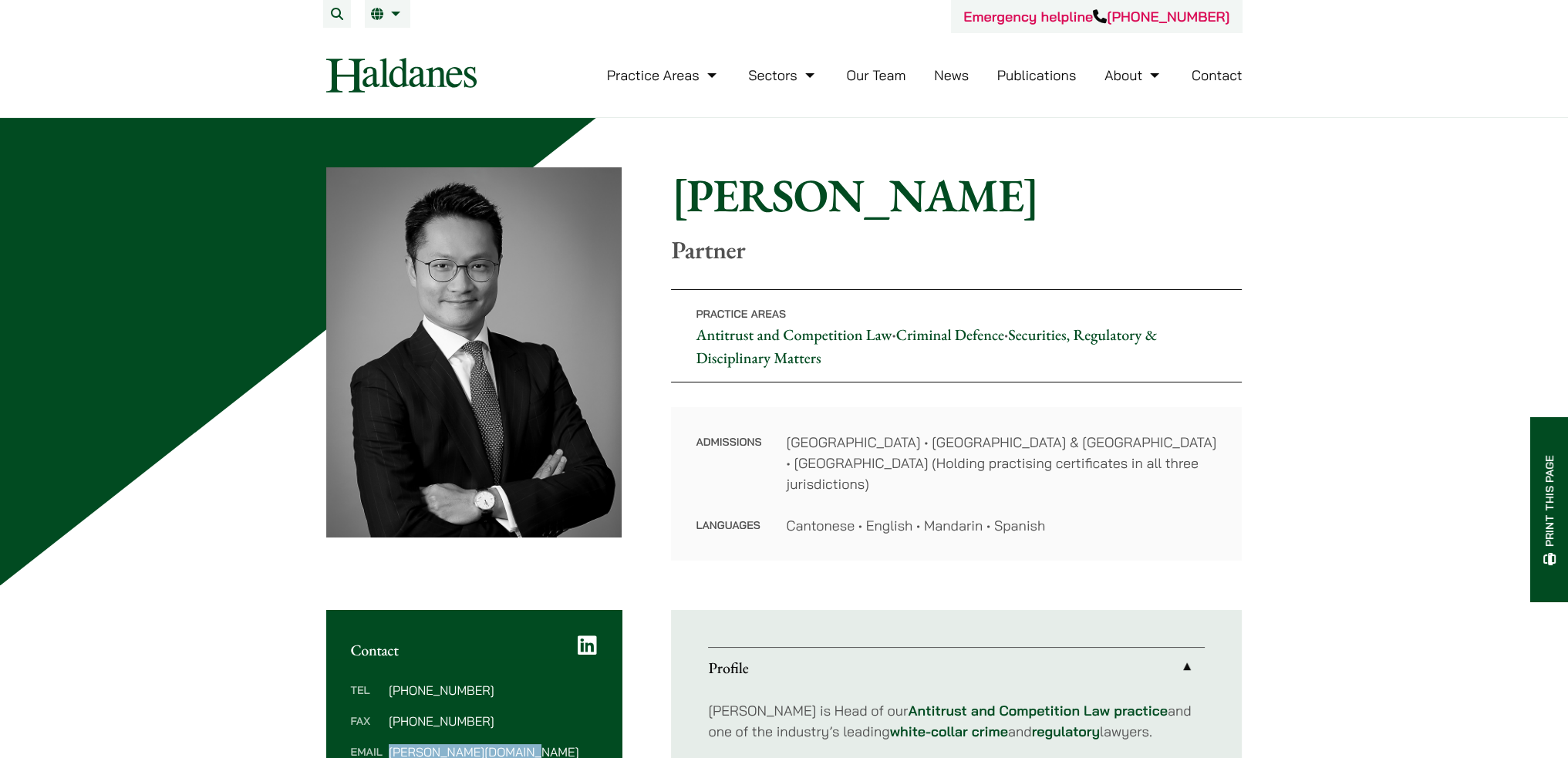
drag, startPoint x: 530, startPoint y: 732, endPoint x: 381, endPoint y: 734, distance: 149.0
click at [381, 734] on dl "Tel [PHONE_NUMBER] Fax [PHONE_NUMBER] Email [PERSON_NAME][DOMAIN_NAME][EMAIL_AD…" at bounding box center [474, 727] width 247 height 86
copy dl "[PERSON_NAME][DOMAIN_NAME][EMAIL_ADDRESS][DOMAIN_NAME]"
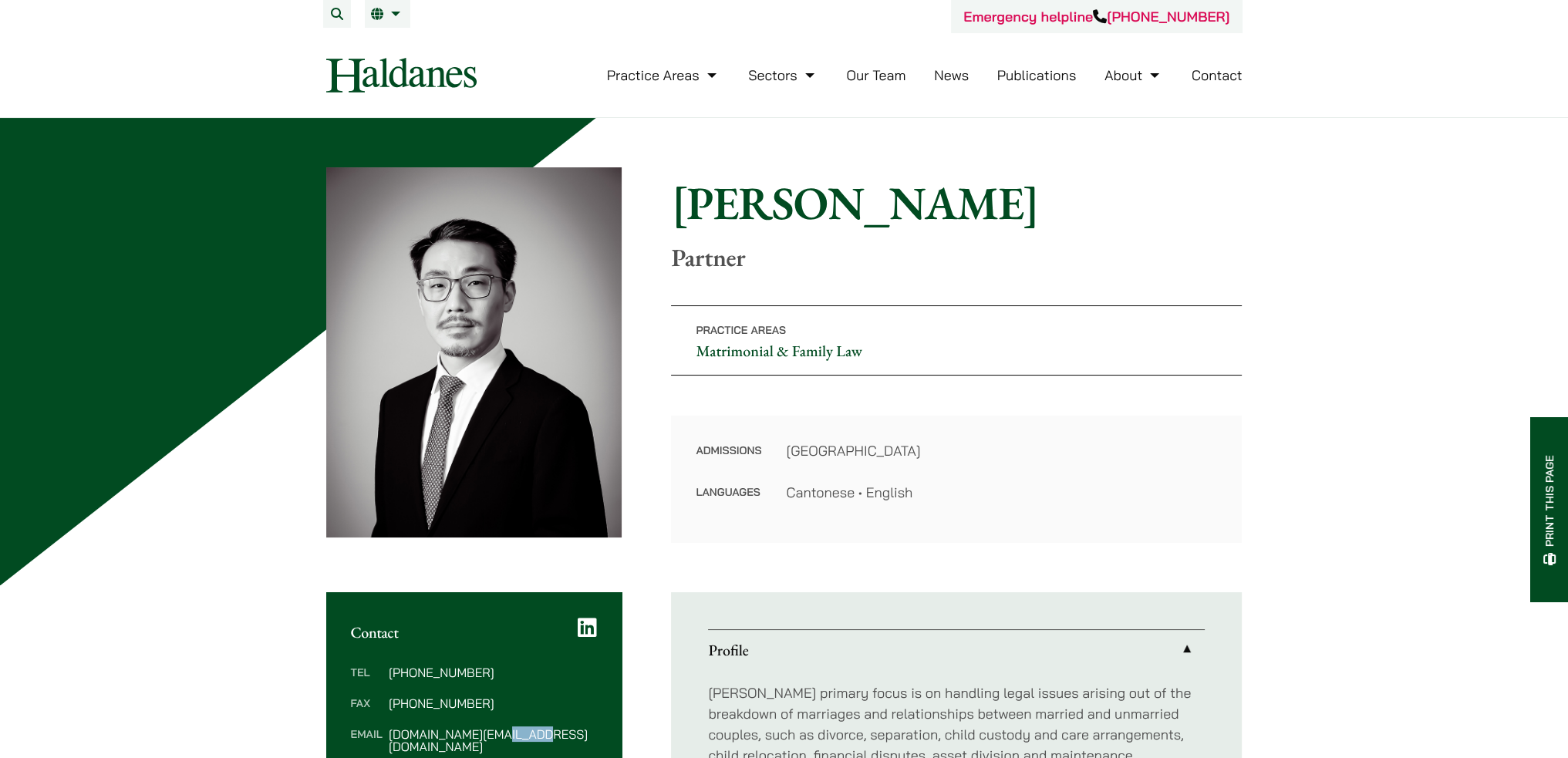
scroll to position [3, 0]
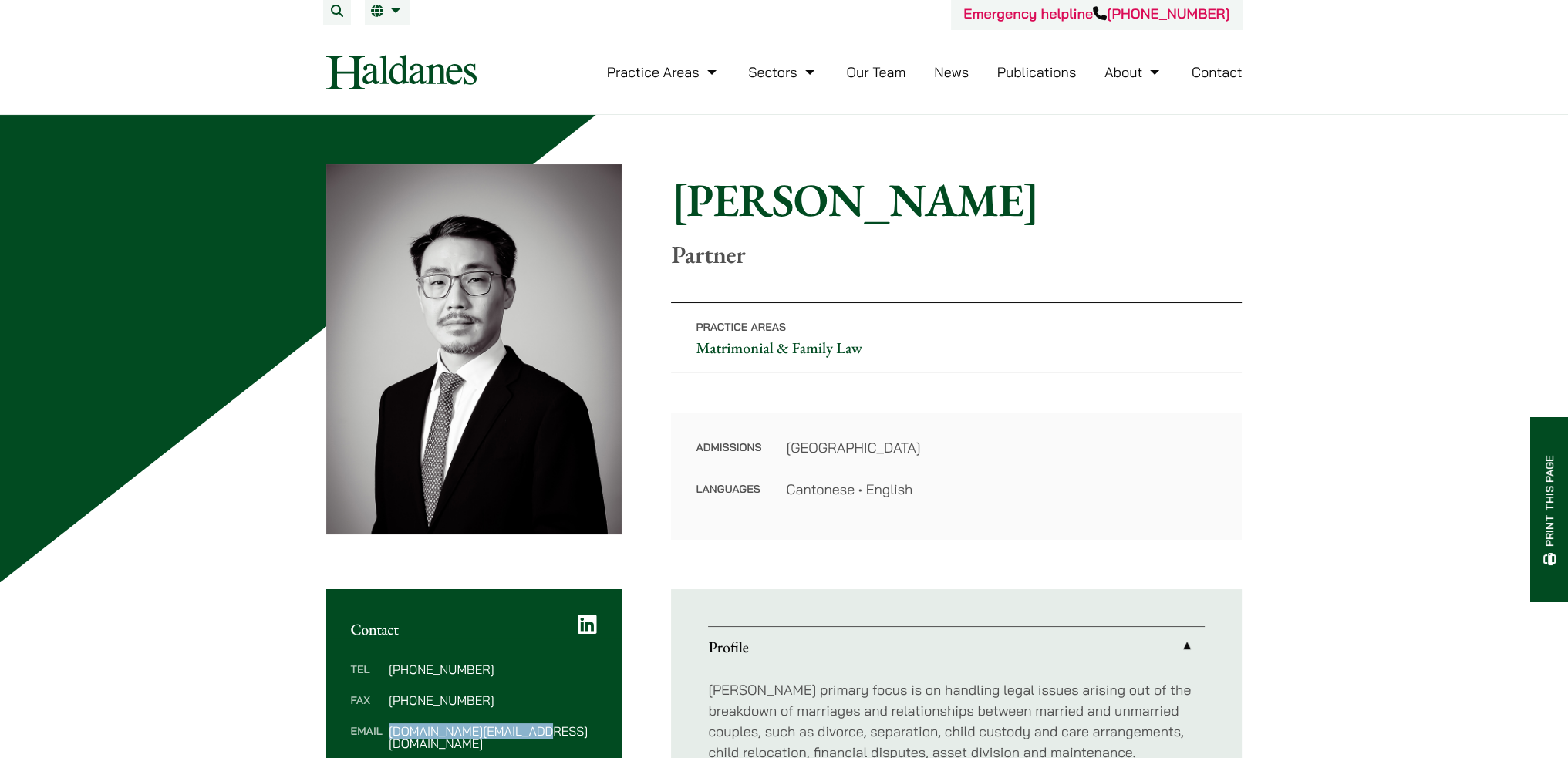
drag, startPoint x: 518, startPoint y: 742, endPoint x: 389, endPoint y: 727, distance: 129.9
click at [389, 727] on dd "willard.li@haldanes.com" at bounding box center [493, 736] width 208 height 25
copy dd "willard.li@haldanes.com"
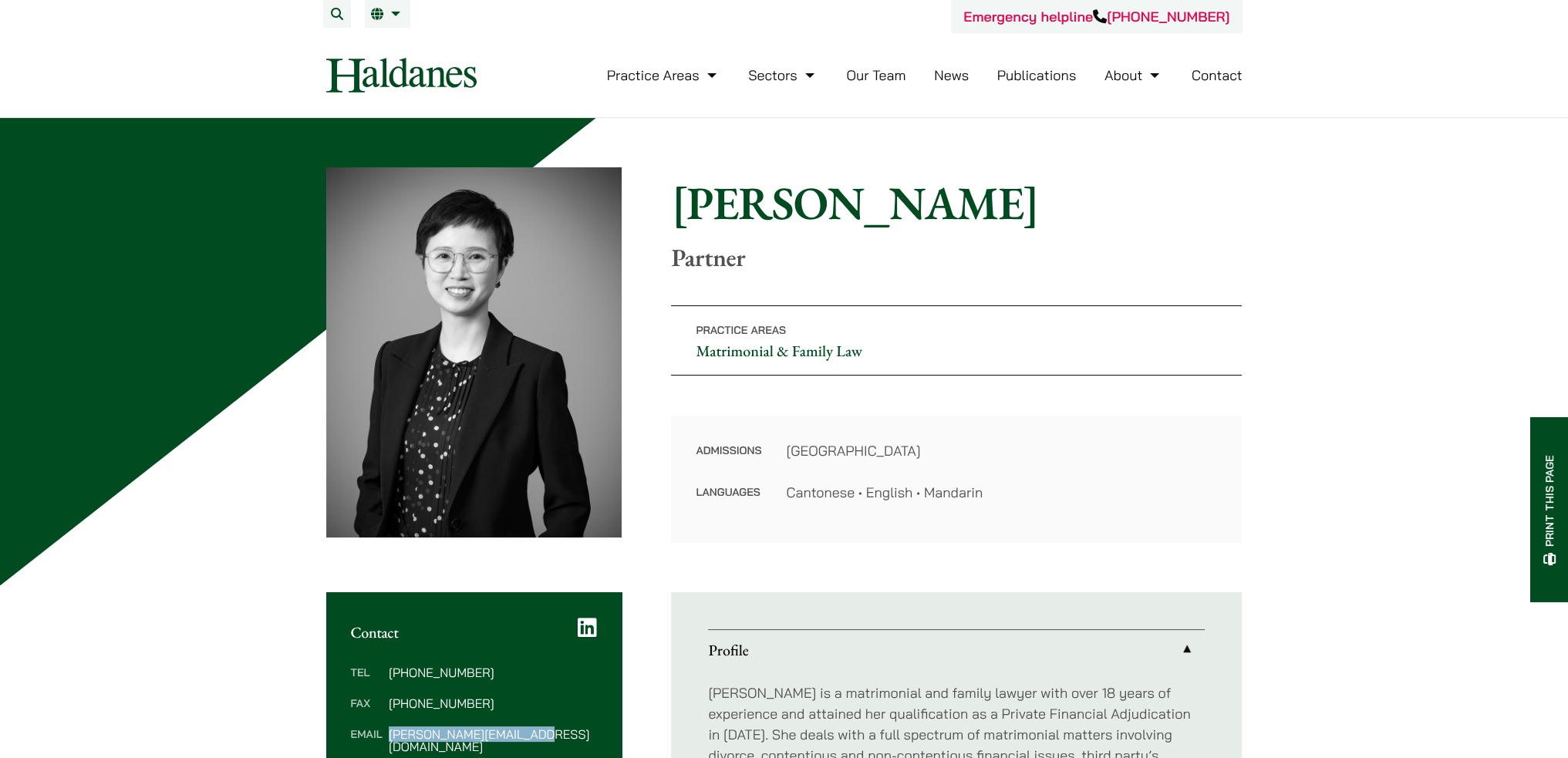
drag, startPoint x: 549, startPoint y: 736, endPoint x: 389, endPoint y: 734, distance: 160.0
click at [389, 734] on dd "elaine.sum@haldanes.com" at bounding box center [493, 739] width 208 height 25
copy dd "elaine.sum@haldanes.com"
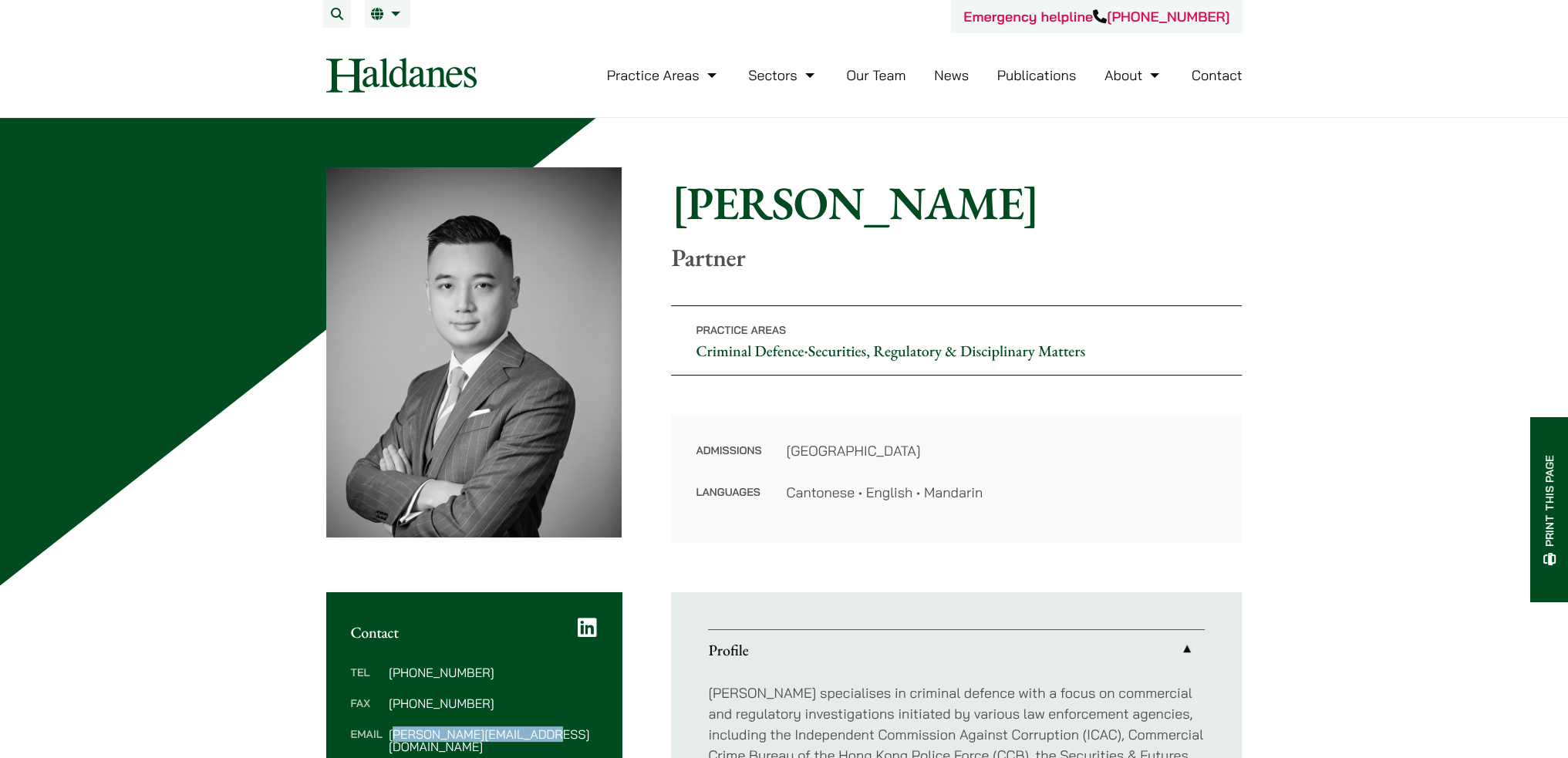
drag, startPoint x: 392, startPoint y: 733, endPoint x: 565, endPoint y: 736, distance: 173.0
click at [565, 736] on dd "timothy.wan@haldanes.com" at bounding box center [493, 739] width 208 height 25
click at [556, 732] on dd "timothy.wan@haldanes.com" at bounding box center [493, 739] width 208 height 25
drag, startPoint x: 561, startPoint y: 732, endPoint x: 388, endPoint y: 739, distance: 173.1
click at [388, 739] on div "Tel (852) 2230 2842 Fax (852) 2845 1637 Email timothy.wan@haldanes.com" at bounding box center [474, 709] width 296 height 135
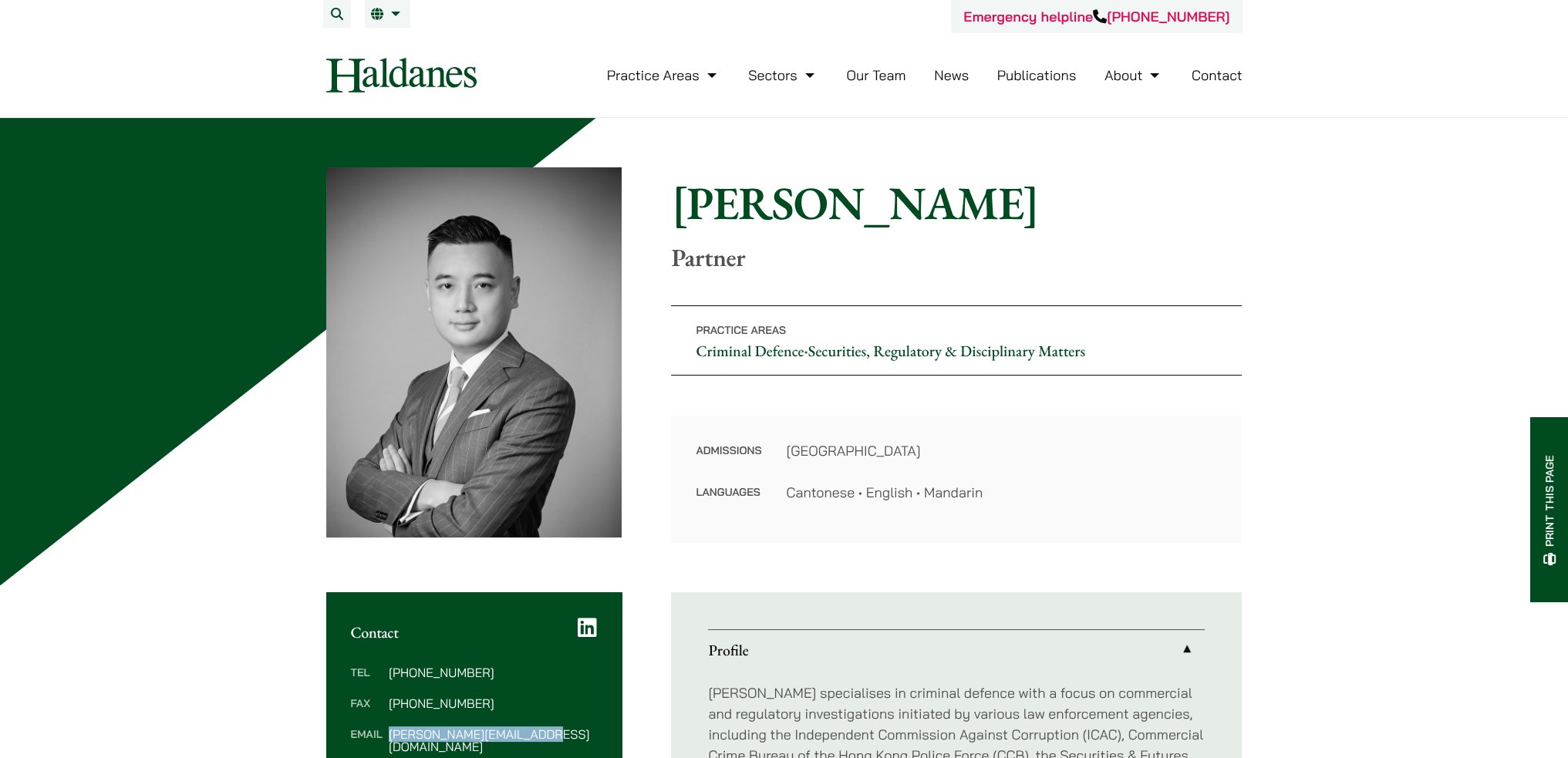
copy dd "timothy.wan@haldanes.com"
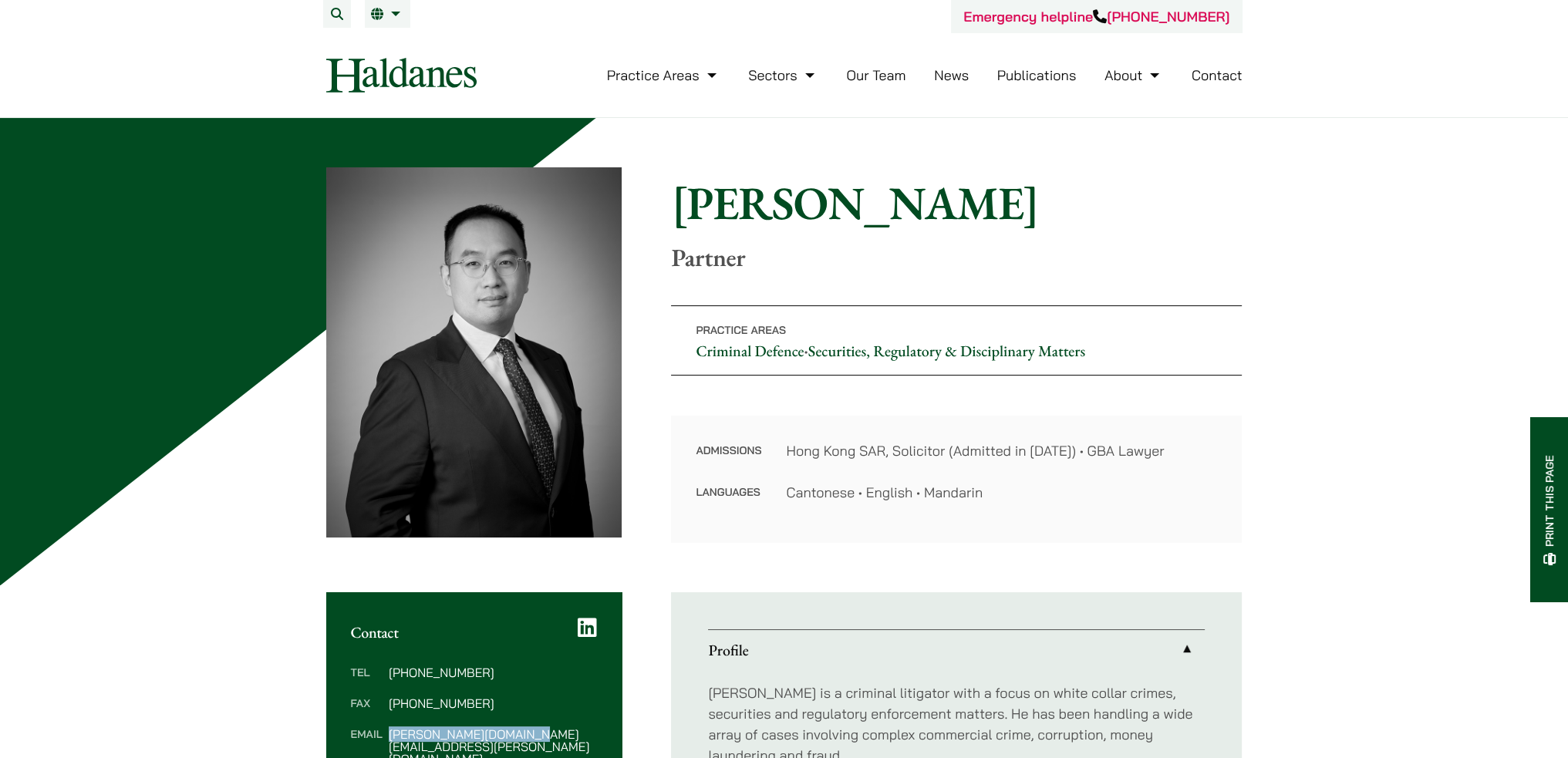
drag, startPoint x: 550, startPoint y: 734, endPoint x: 386, endPoint y: 727, distance: 164.1
click at [386, 727] on dl "Tel [PHONE_NUMBER] Fax [PHONE_NUMBER] Email [PERSON_NAME][DOMAIN_NAME][EMAIL_AD…" at bounding box center [474, 715] width 247 height 98
copy dd "[PERSON_NAME][DOMAIN_NAME][EMAIL_ADDRESS][PERSON_NAME][DOMAIN_NAME]"
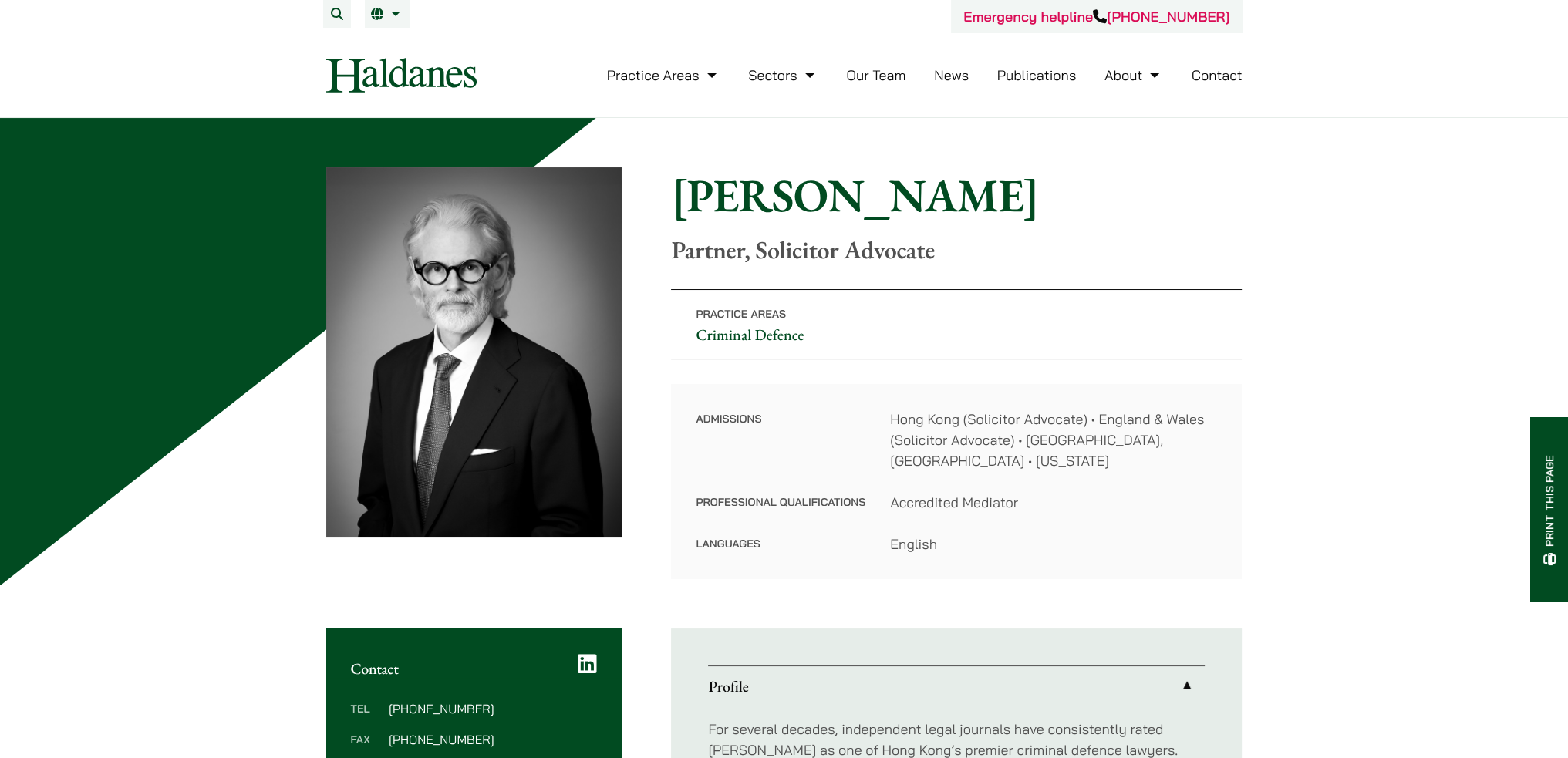
scroll to position [154, 0]
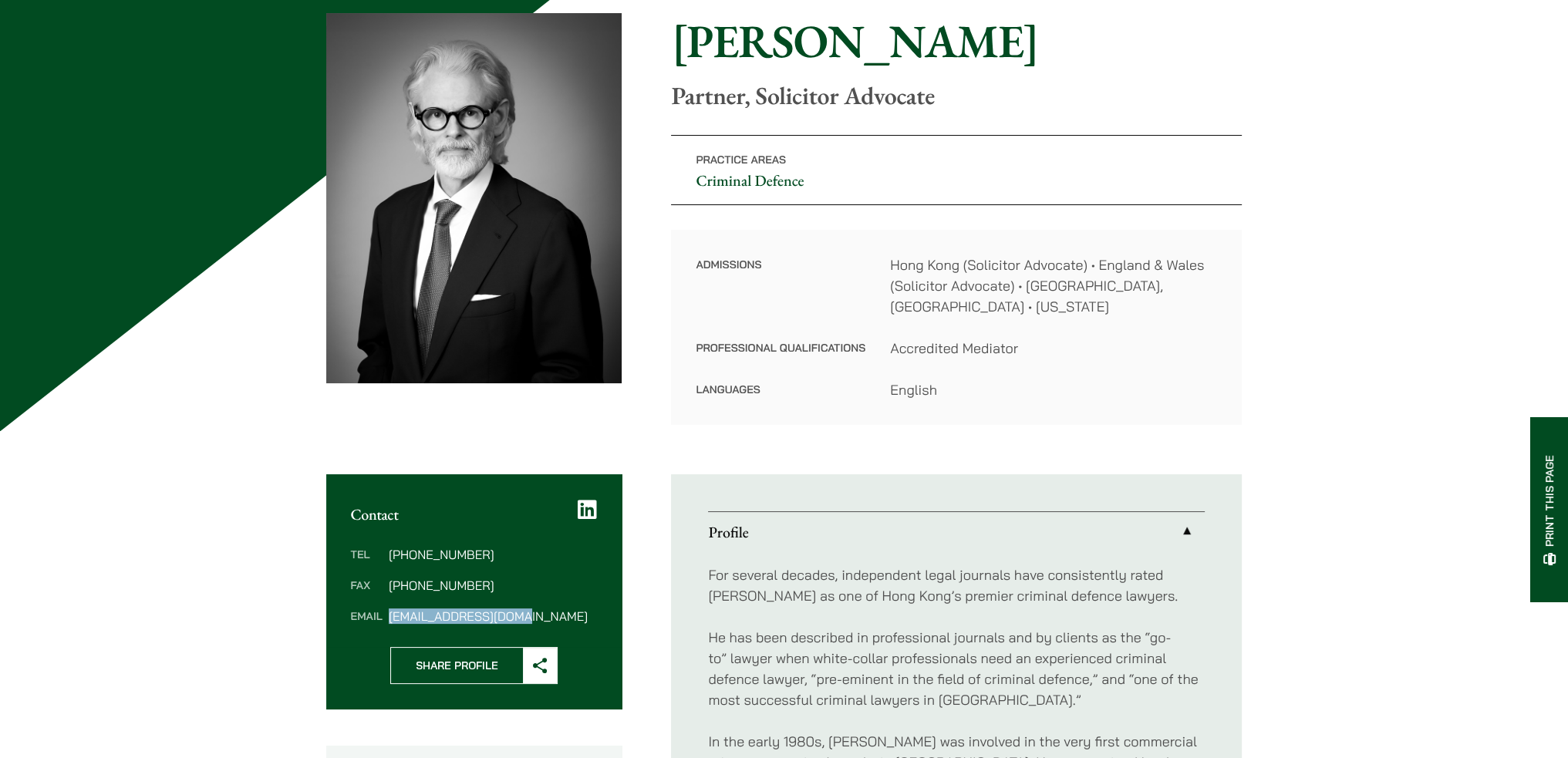
drag, startPoint x: 539, startPoint y: 589, endPoint x: 387, endPoint y: 596, distance: 152.2
click at [387, 596] on dl "Tel (852) 2391 4441 Fax (852) 2845 1637 Email midgley@haldanes.com" at bounding box center [474, 584] width 247 height 74
copy dd "midgley@haldanes.com"
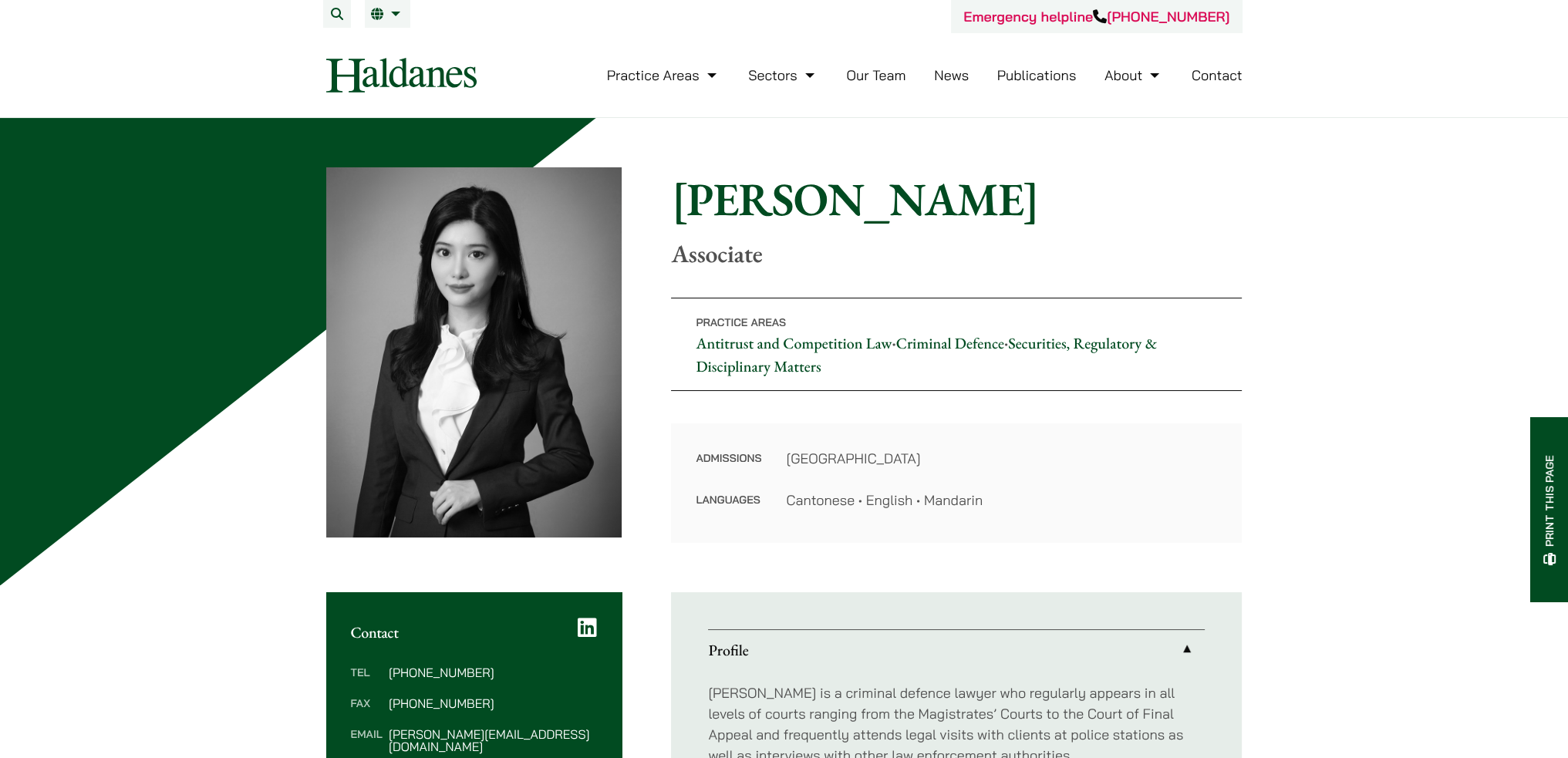
click at [554, 726] on dl "Tel (852) 2230 2842 Fax (852) 2845 1637 Email florence.yan@haldanes.com" at bounding box center [474, 709] width 247 height 86
drag, startPoint x: 546, startPoint y: 736, endPoint x: 386, endPoint y: 731, distance: 160.1
click at [386, 731] on dl "Tel (852) 2230 2842 Fax (852) 2845 1637 Email florence.yan@haldanes.com" at bounding box center [474, 709] width 247 height 86
drag, startPoint x: 392, startPoint y: 732, endPoint x: 513, endPoint y: 735, distance: 121.0
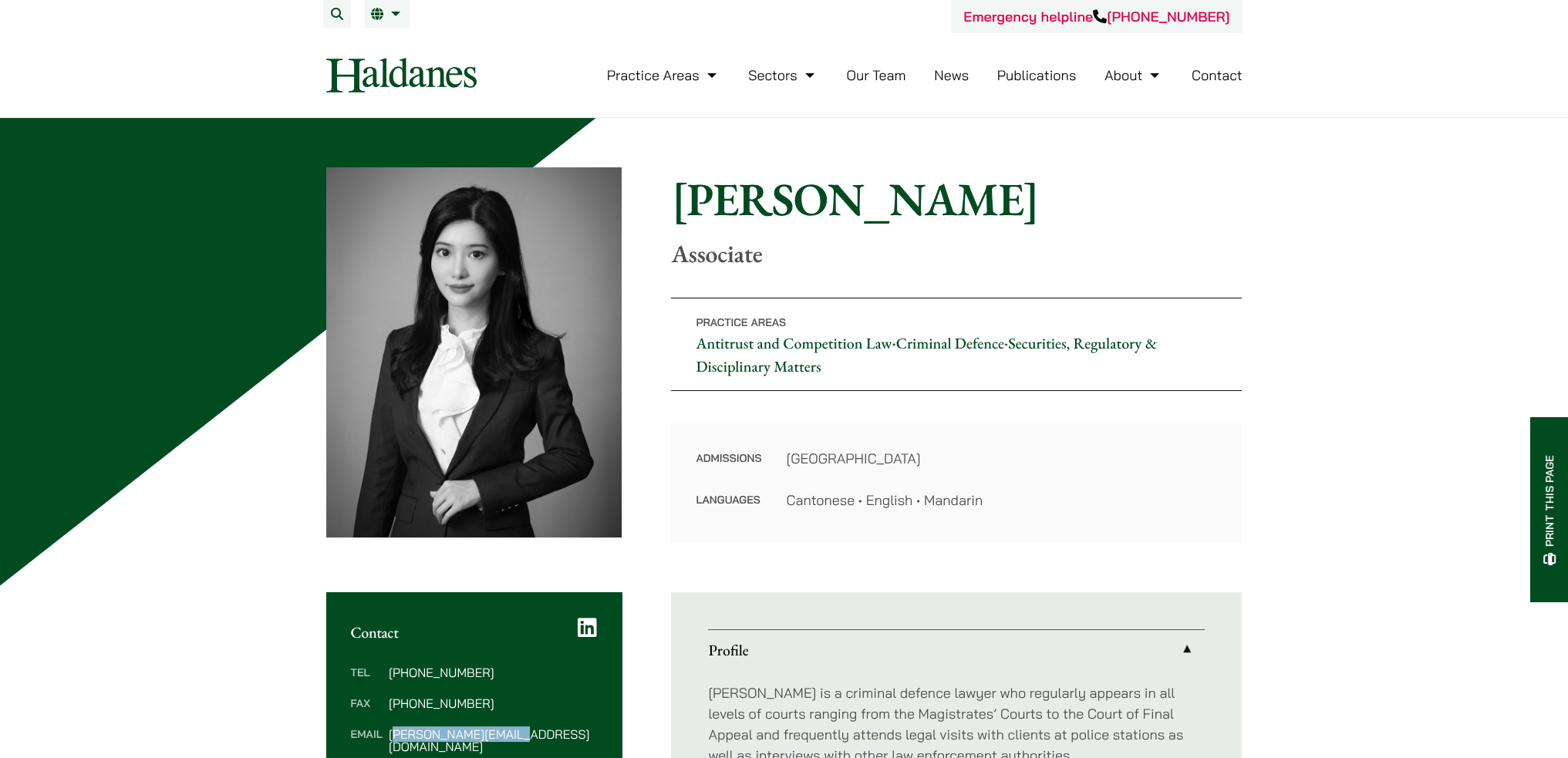
click at [513, 735] on dd "florence.yan@haldanes.com" at bounding box center [493, 739] width 208 height 25
drag, startPoint x: 549, startPoint y: 732, endPoint x: 389, endPoint y: 731, distance: 160.0
click at [389, 731] on dd "florence.yan@haldanes.com" at bounding box center [493, 739] width 208 height 25
copy dd "florence.yan@haldanes.com"
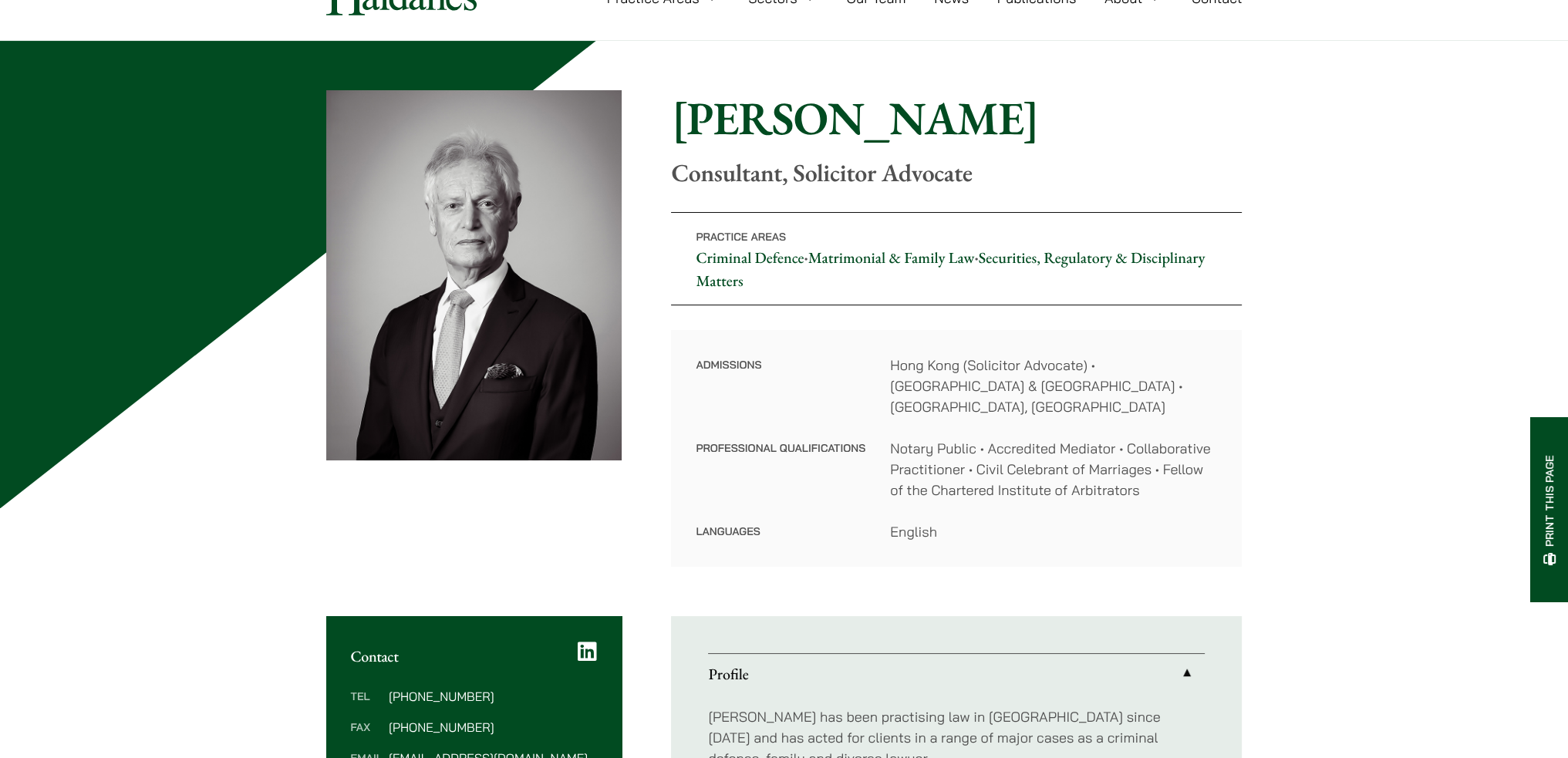
scroll to position [308, 0]
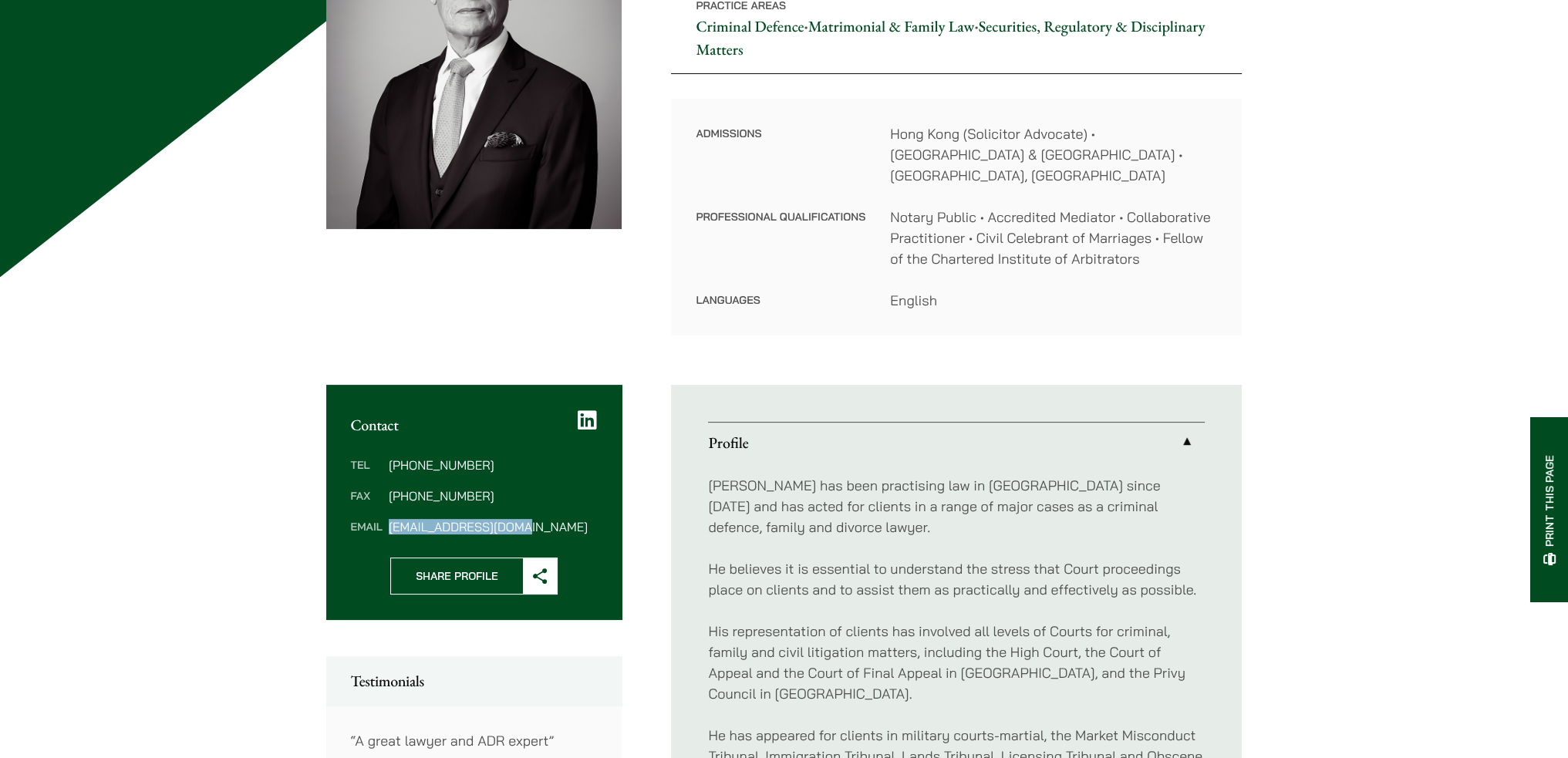
drag, startPoint x: 547, startPoint y: 514, endPoint x: 385, endPoint y: 507, distance: 162.2
click at [385, 507] on div "Tel (852) 2868 1234 Fax (852) 2845 1637 Email GNBooth@haldanes.com" at bounding box center [474, 496] width 296 height 124
copy dd "GNBooth@haldanes.com"
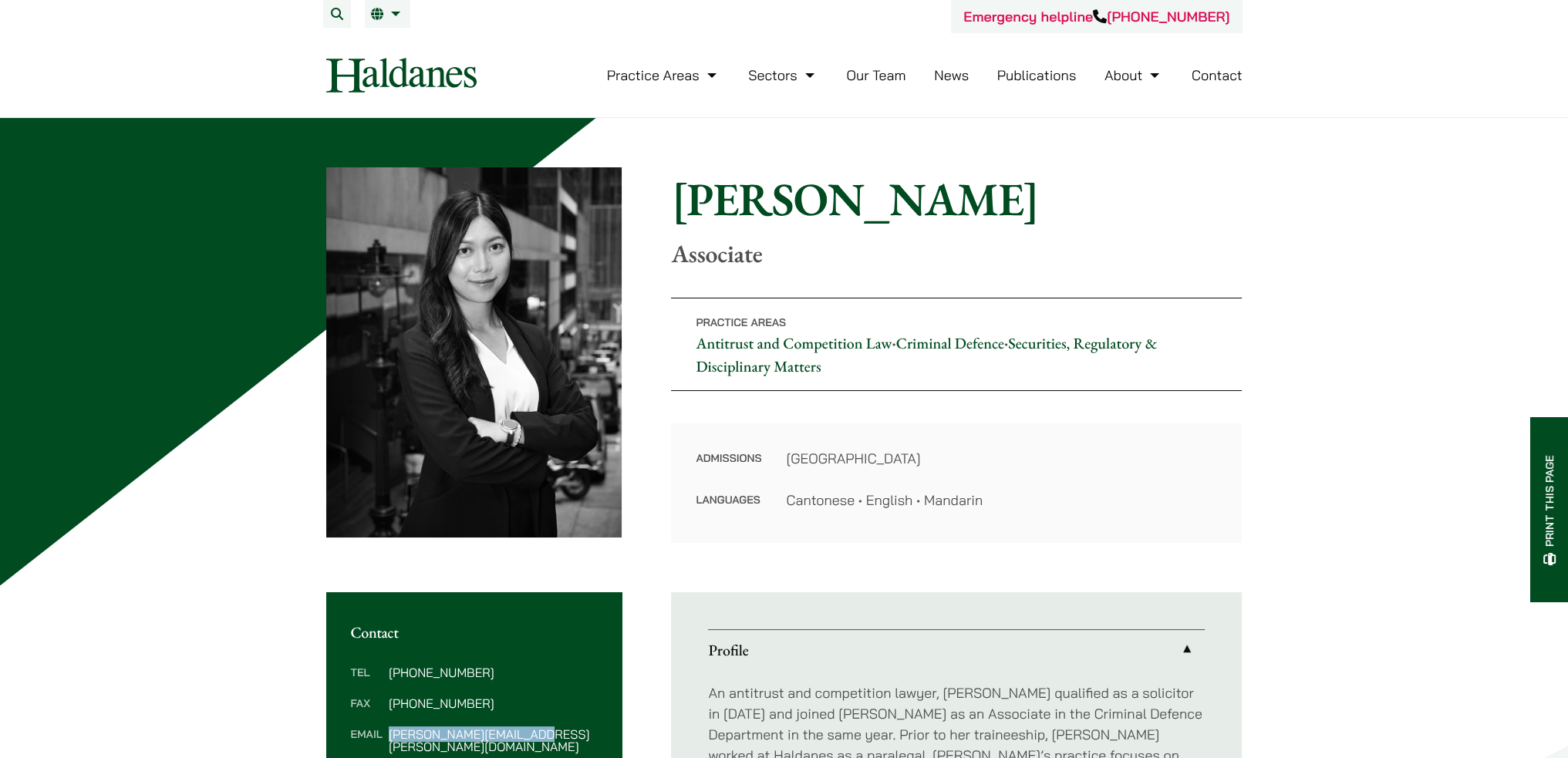
drag, startPoint x: 540, startPoint y: 737, endPoint x: 387, endPoint y: 736, distance: 153.0
click at [387, 736] on dl "Tel [PHONE_NUMBER] Fax [PHONE_NUMBER] Email [PERSON_NAME][EMAIL_ADDRESS][PERSON…" at bounding box center [474, 709] width 247 height 86
copy dd "[PERSON_NAME][EMAIL_ADDRESS][PERSON_NAME][DOMAIN_NAME]"
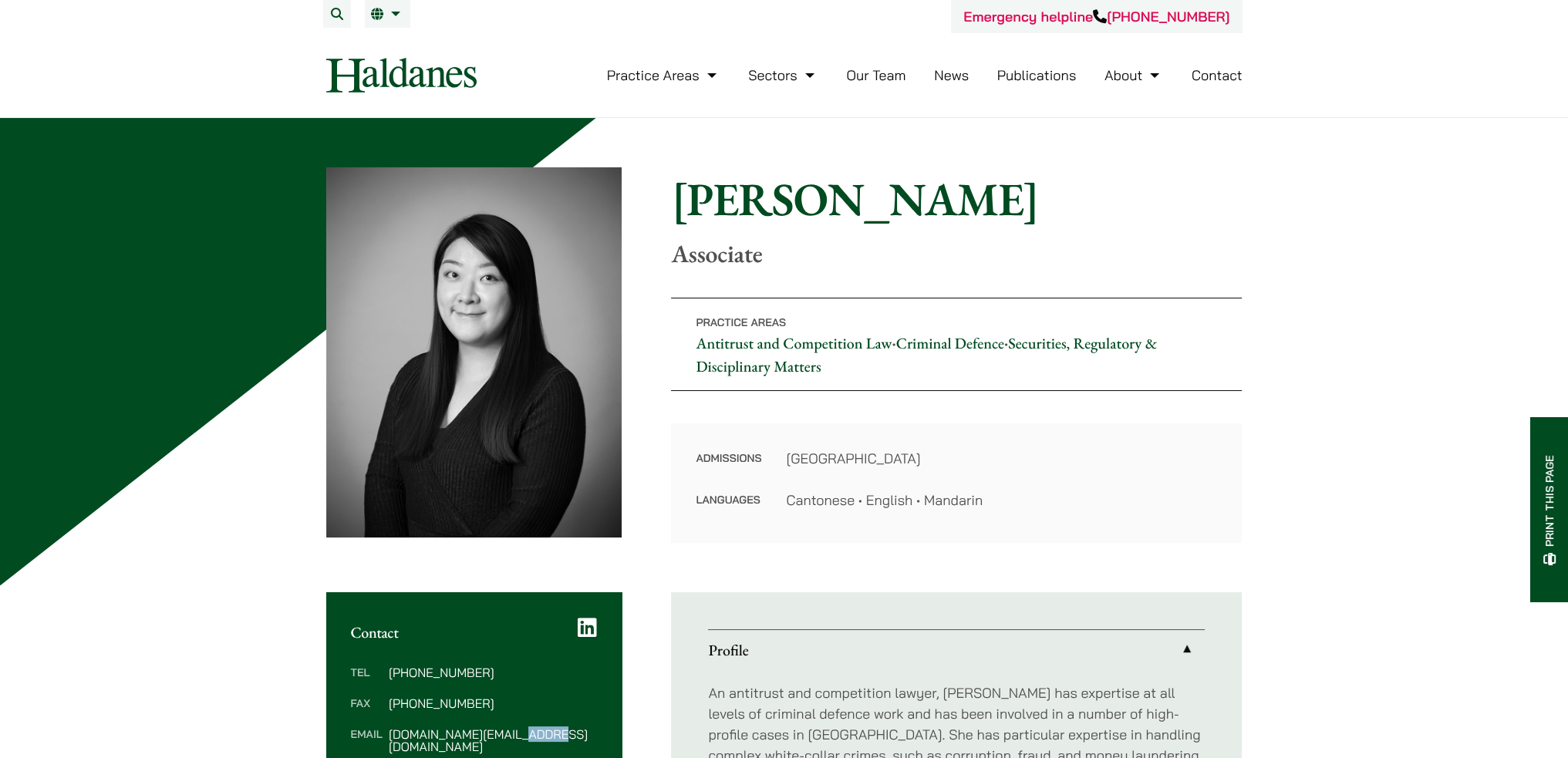
scroll to position [14, 0]
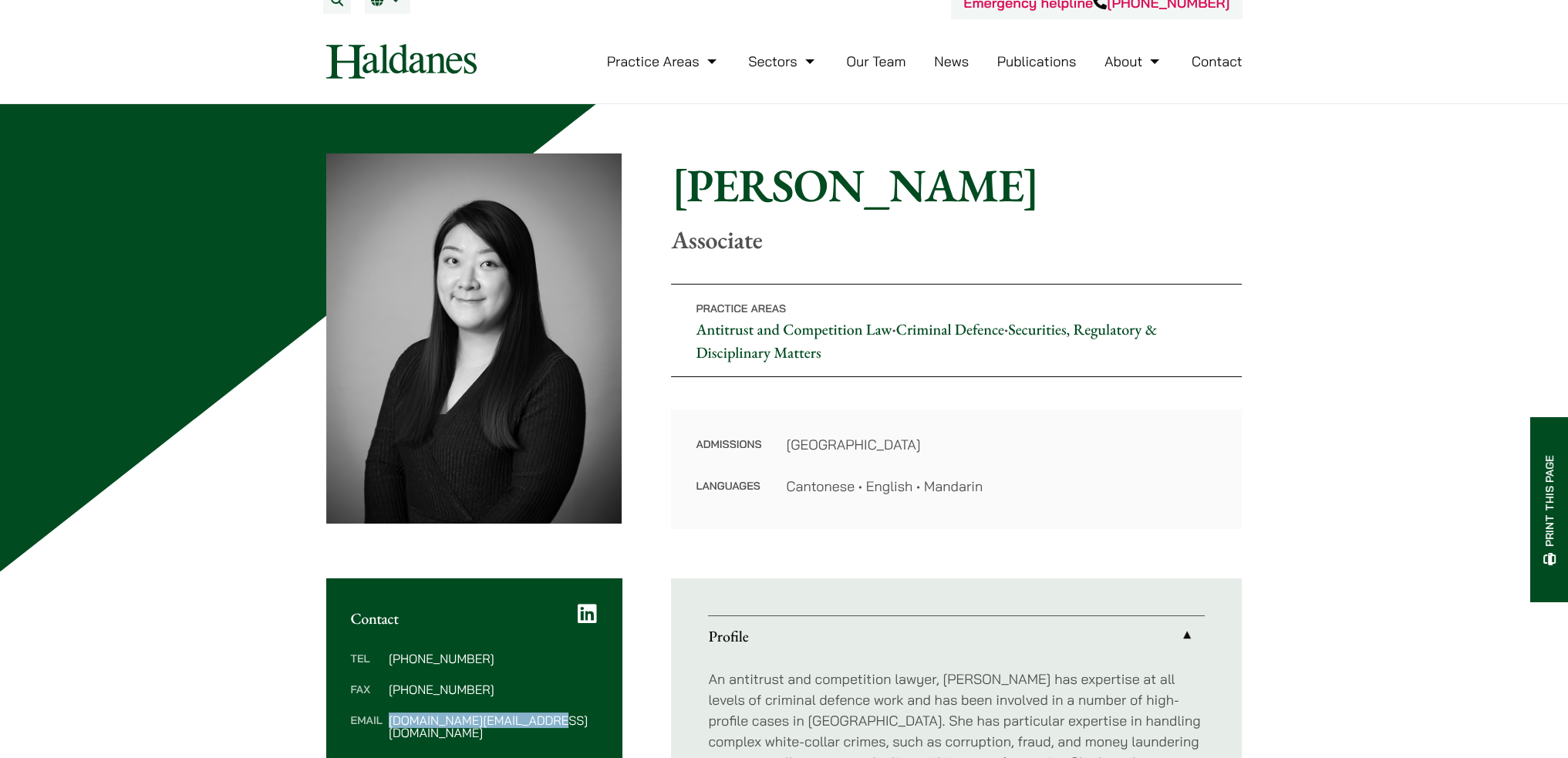
drag, startPoint x: 561, startPoint y: 740, endPoint x: 388, endPoint y: 714, distance: 174.9
click at [388, 714] on div "Tel [PHONE_NUMBER] Fax [PHONE_NUMBER] Email [PERSON_NAME][DOMAIN_NAME][EMAIL_AD…" at bounding box center [474, 695] width 296 height 135
copy dd "[DOMAIN_NAME][EMAIL_ADDRESS][DOMAIN_NAME]"
